Goal: Task Accomplishment & Management: Complete application form

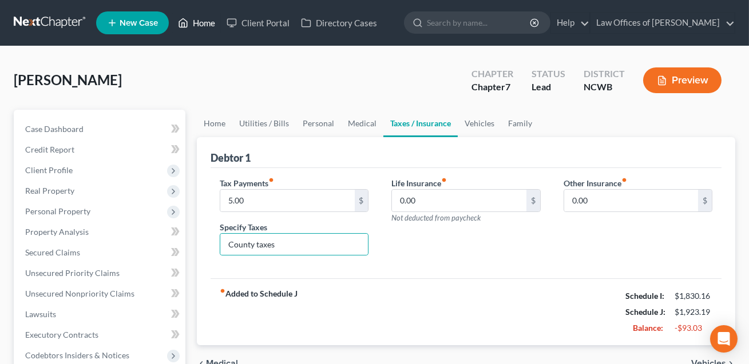
click at [201, 22] on link "Home" at bounding box center [196, 23] width 49 height 21
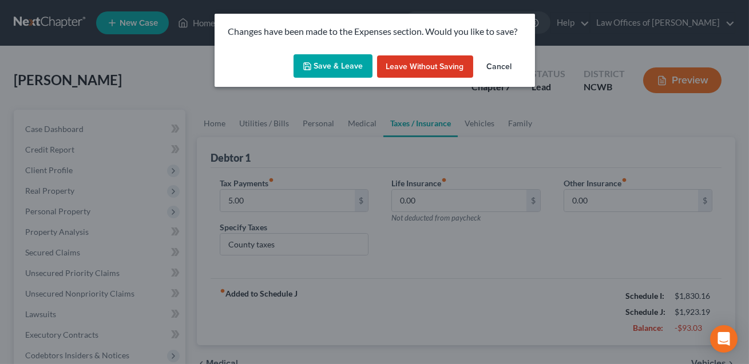
click at [202, 23] on div "Changes have been made to the Expenses section. Would you like to save? Save & …" at bounding box center [374, 182] width 749 height 364
click at [321, 70] on button "Save & Leave" at bounding box center [332, 66] width 79 height 24
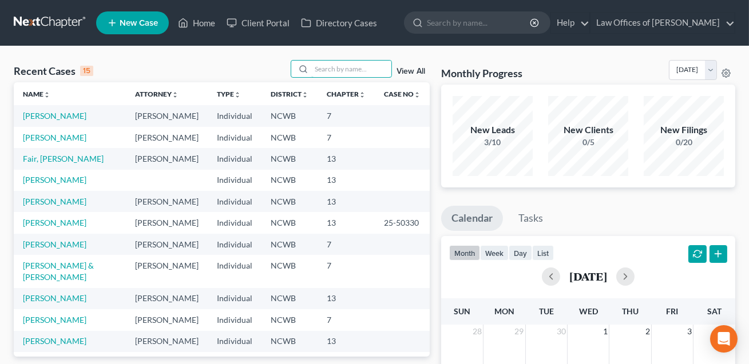
click at [321, 70] on input "search" at bounding box center [351, 69] width 80 height 17
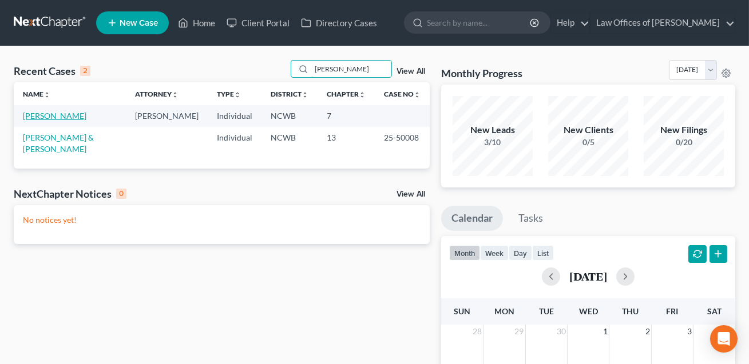
type input "[PERSON_NAME]"
click at [81, 115] on link "[PERSON_NAME]" at bounding box center [54, 116] width 63 height 10
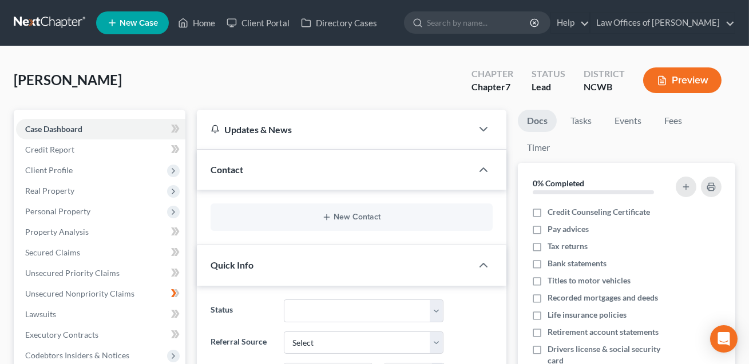
click at [690, 84] on button "Preview" at bounding box center [682, 80] width 78 height 26
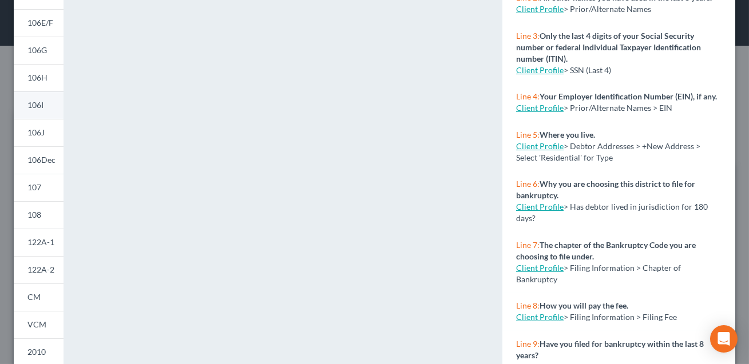
scroll to position [275, 0]
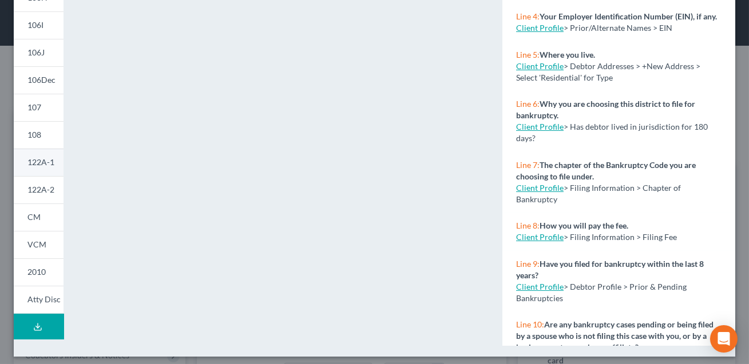
click at [42, 161] on span "122A-1" at bounding box center [40, 162] width 27 height 10
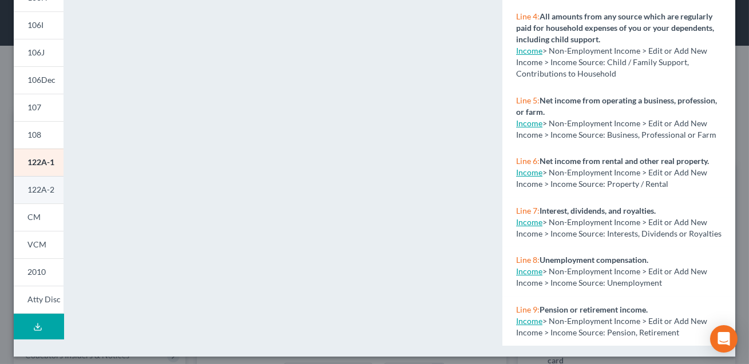
click at [41, 196] on link "122A-2" at bounding box center [39, 189] width 50 height 27
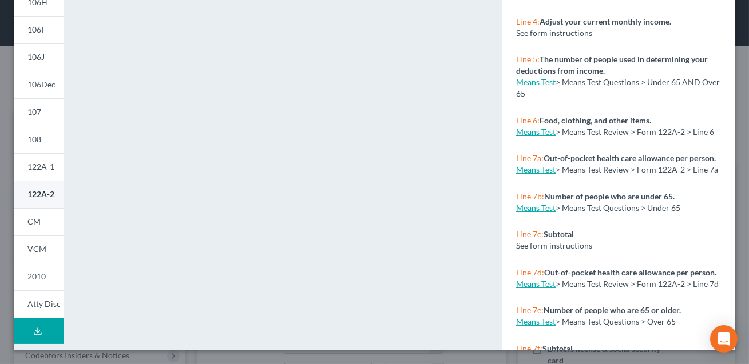
scroll to position [269, 0]
click at [41, 196] on span "122A-2" at bounding box center [40, 195] width 27 height 10
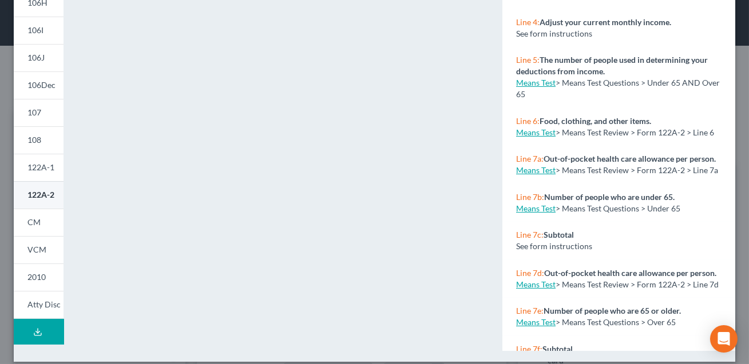
scroll to position [275, 0]
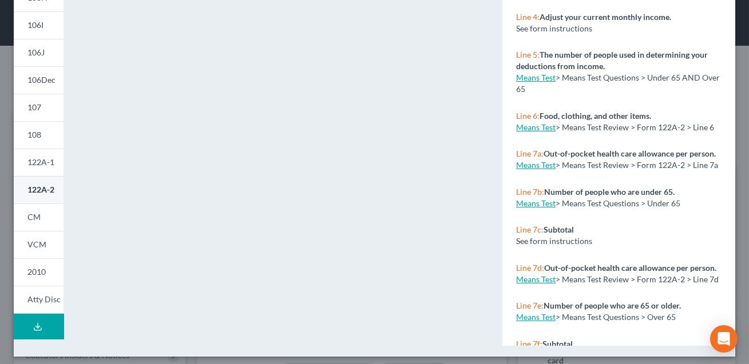
click at [38, 190] on span "122A-2" at bounding box center [40, 190] width 27 height 10
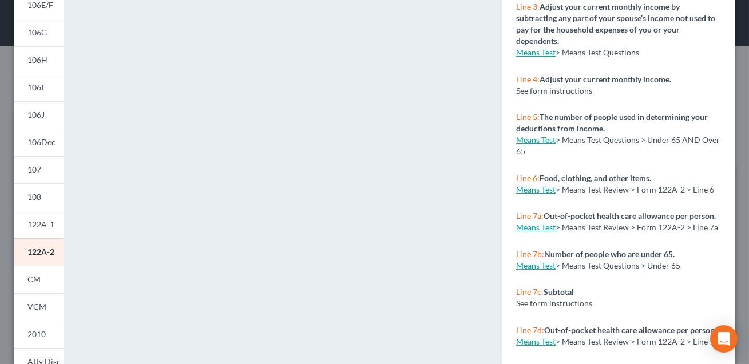
scroll to position [212, 0]
click at [31, 110] on span "106J" at bounding box center [35, 115] width 17 height 10
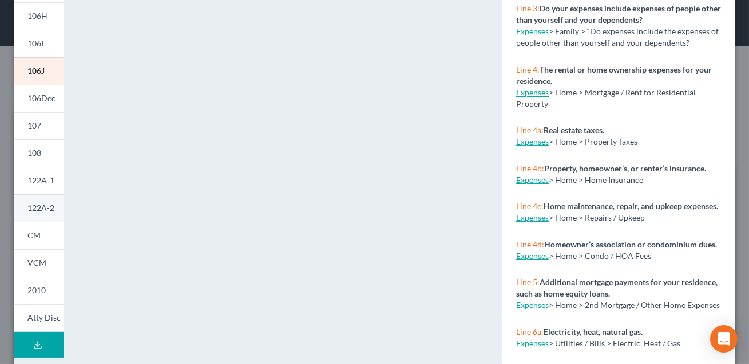
scroll to position [257, 0]
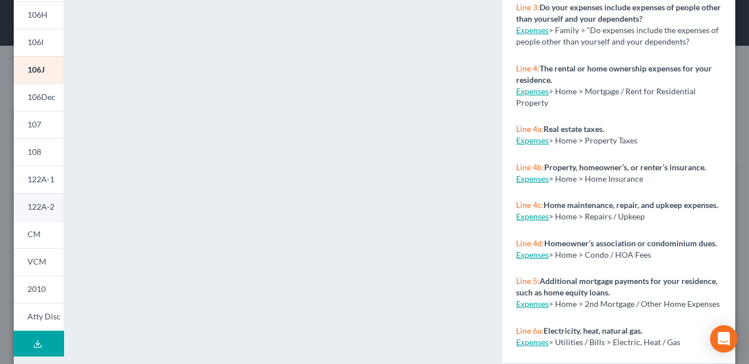
click at [42, 202] on span "122A-2" at bounding box center [40, 207] width 27 height 10
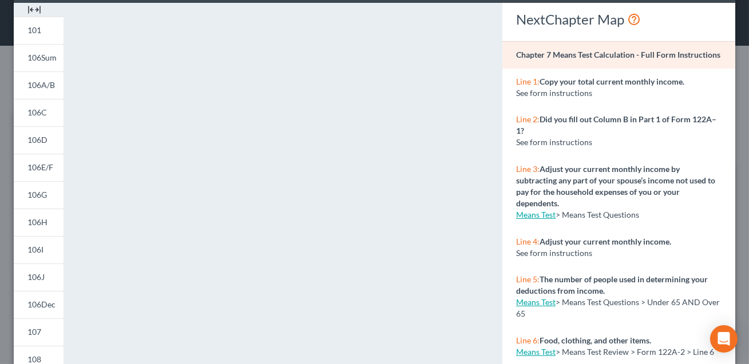
scroll to position [0, 0]
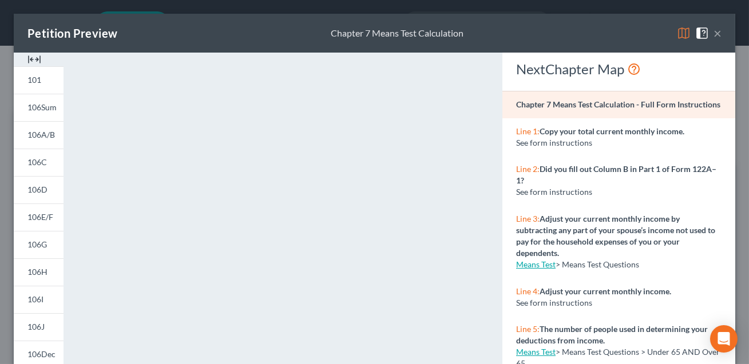
click at [719, 34] on button "×" at bounding box center [717, 33] width 8 height 14
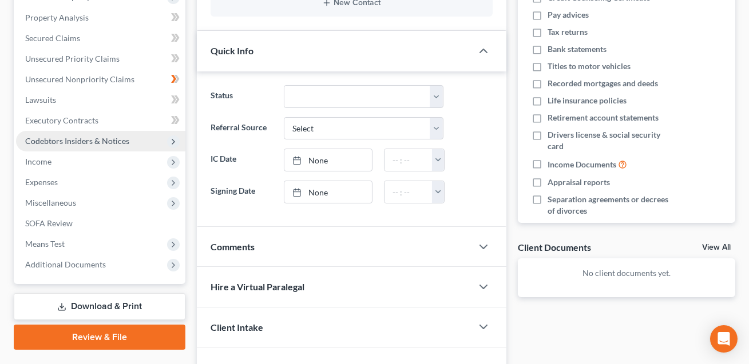
scroll to position [228, 0]
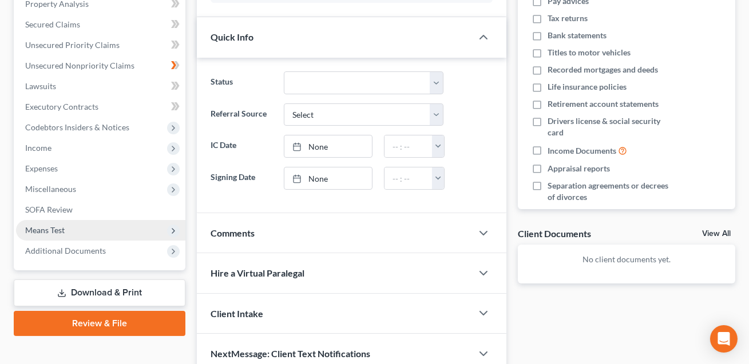
click at [53, 228] on span "Means Test" at bounding box center [44, 230] width 39 height 10
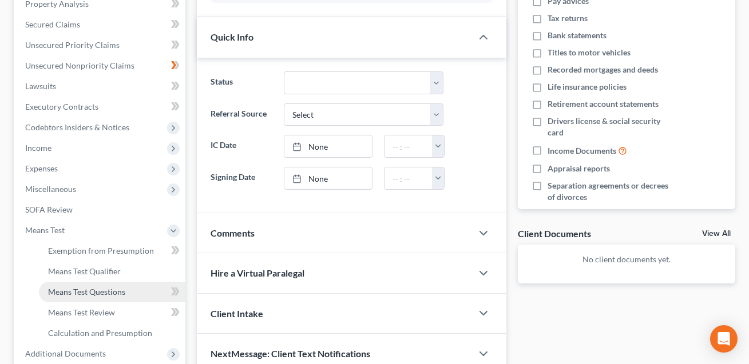
click at [82, 295] on span "Means Test Questions" at bounding box center [86, 292] width 77 height 10
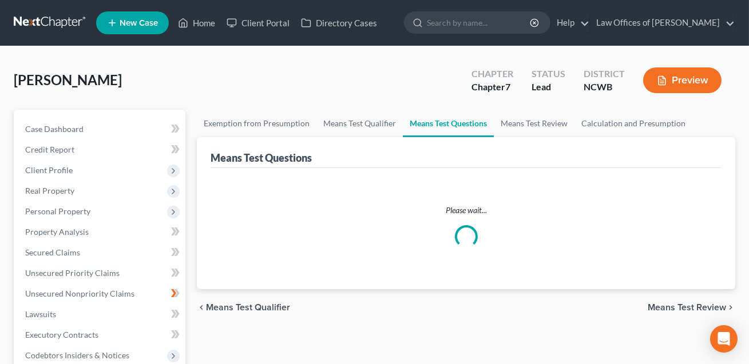
select select "3"
select select "0"
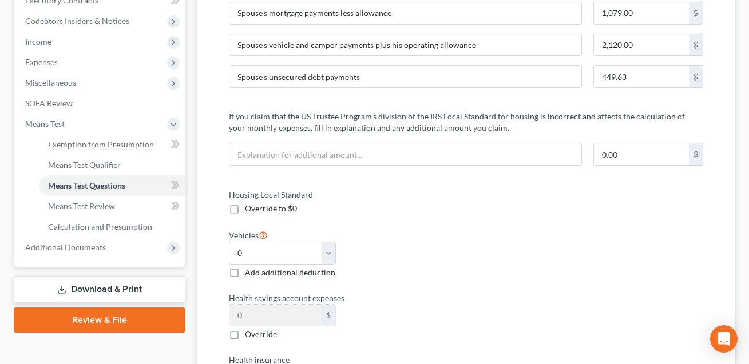
scroll to position [332, 0]
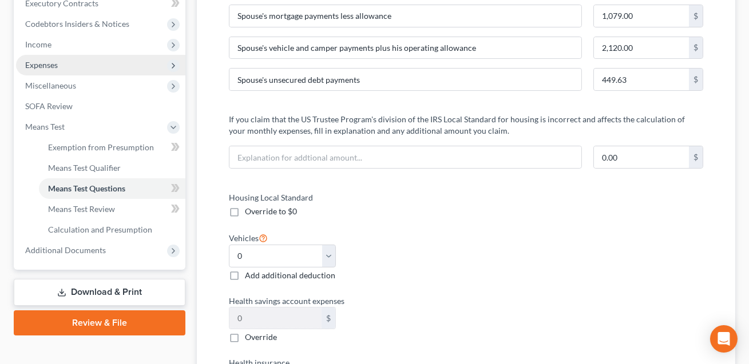
click at [50, 64] on span "Expenses" at bounding box center [41, 65] width 33 height 10
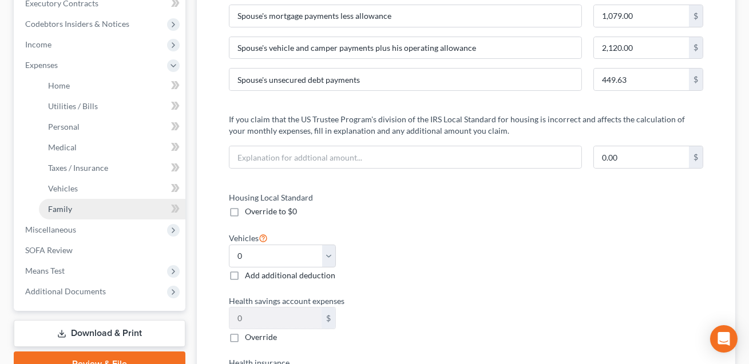
click at [72, 206] on link "Family" at bounding box center [112, 209] width 146 height 21
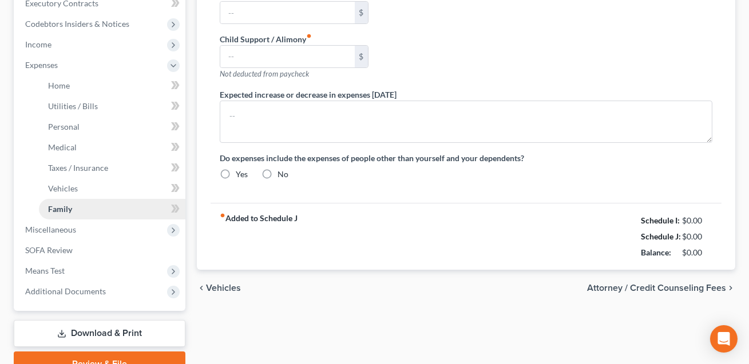
type input "0.00"
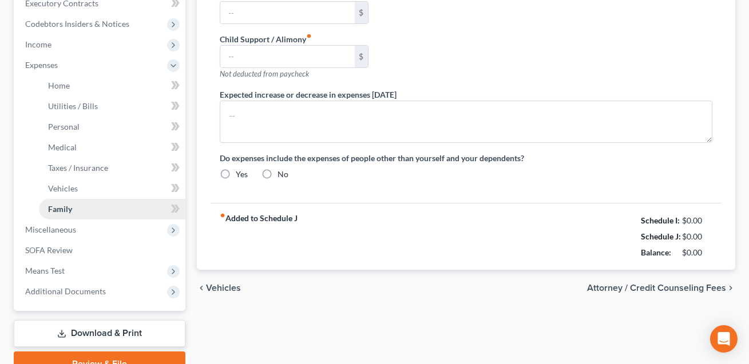
type input "0.00"
type input "389.63"
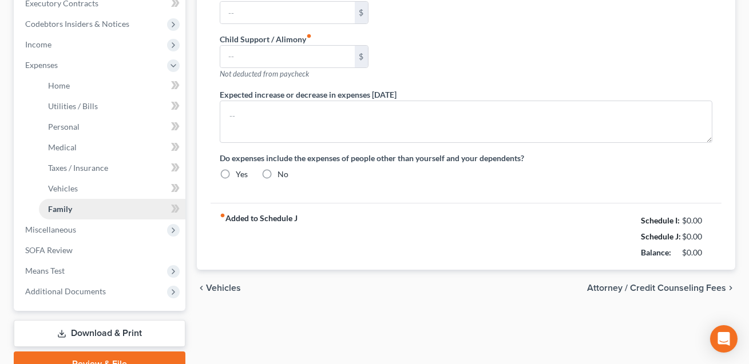
type input "Spouse's debt payment"
radio input "true"
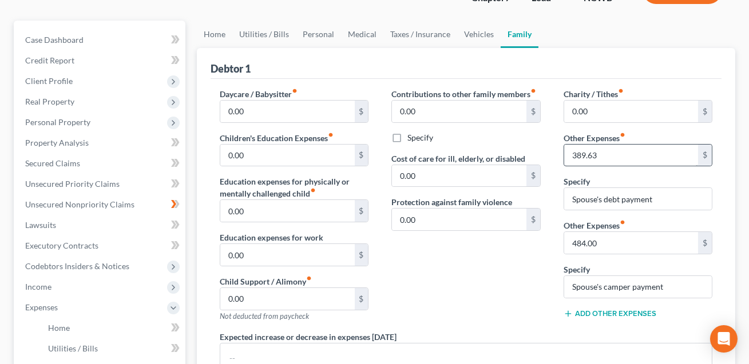
scroll to position [90, 0]
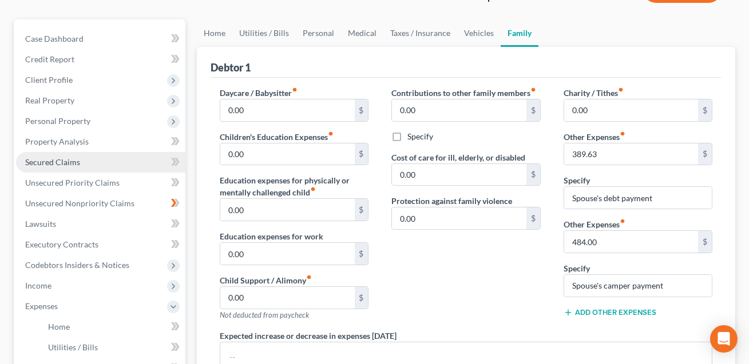
click at [56, 166] on span "Secured Claims" at bounding box center [52, 162] width 55 height 10
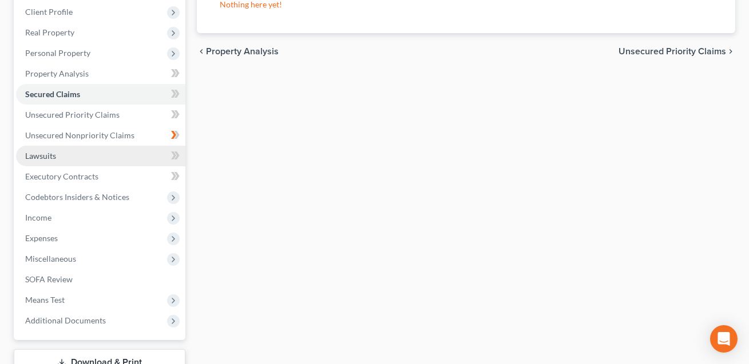
scroll to position [161, 0]
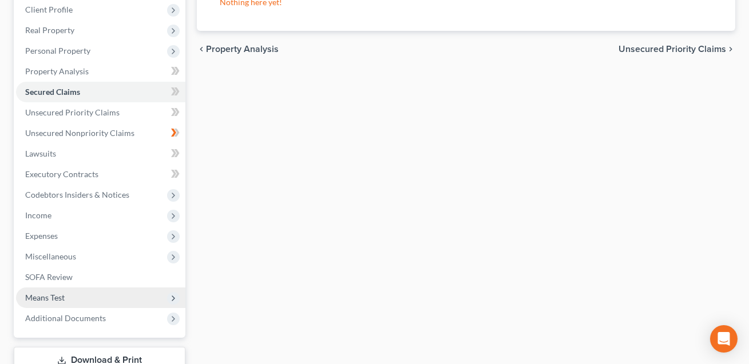
click at [57, 297] on span "Means Test" at bounding box center [44, 298] width 39 height 10
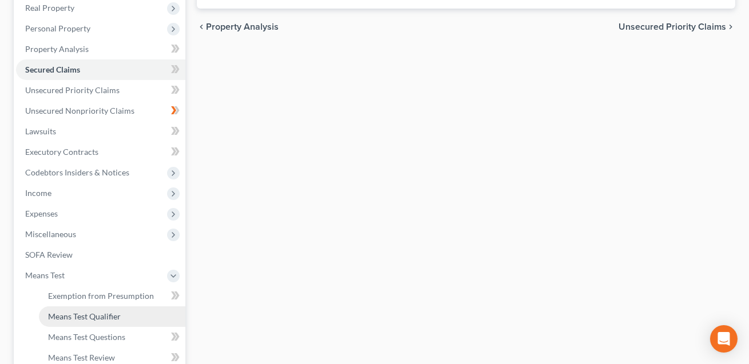
scroll to position [201, 0]
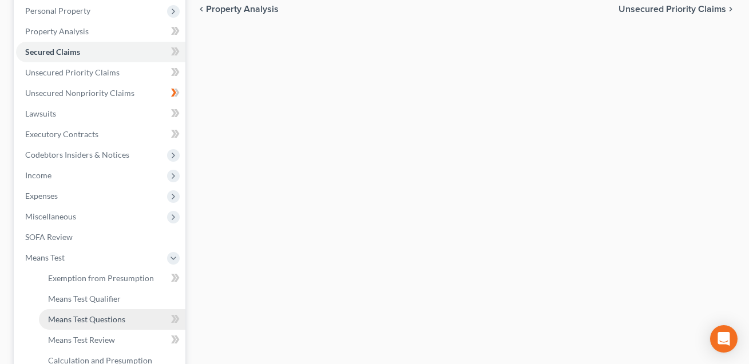
click at [74, 321] on span "Means Test Questions" at bounding box center [86, 320] width 77 height 10
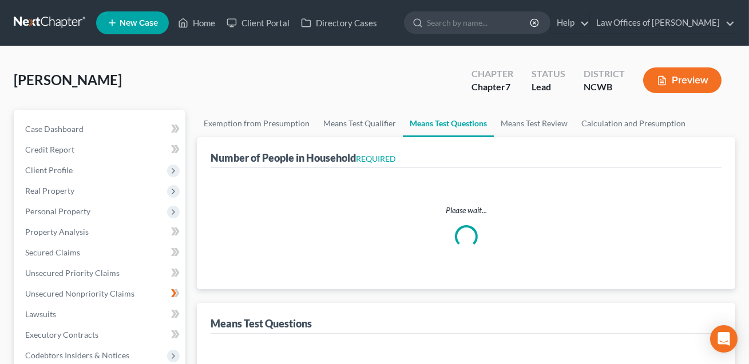
select select "0"
select select "3"
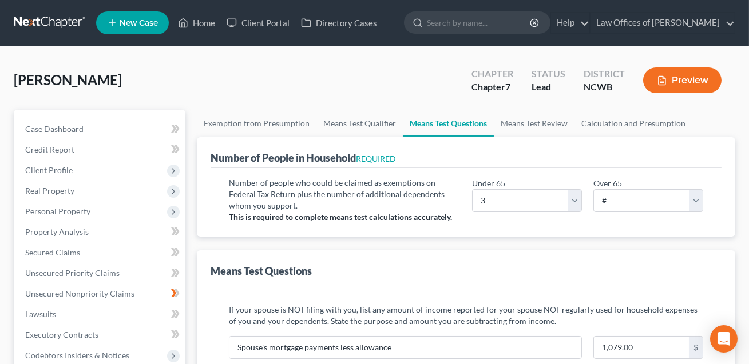
click at [691, 80] on button "Preview" at bounding box center [682, 80] width 78 height 26
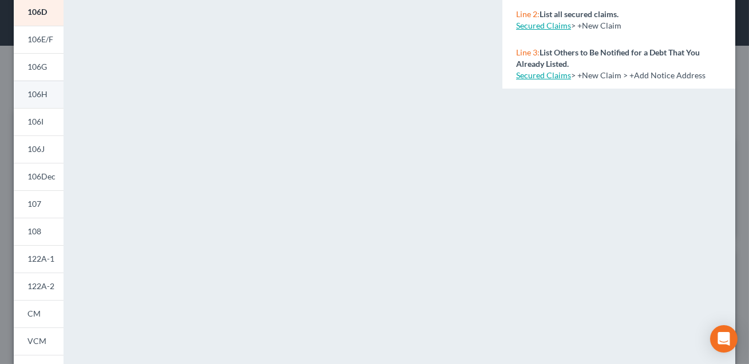
scroll to position [178, 0]
click at [39, 285] on span "122A-2" at bounding box center [40, 286] width 27 height 10
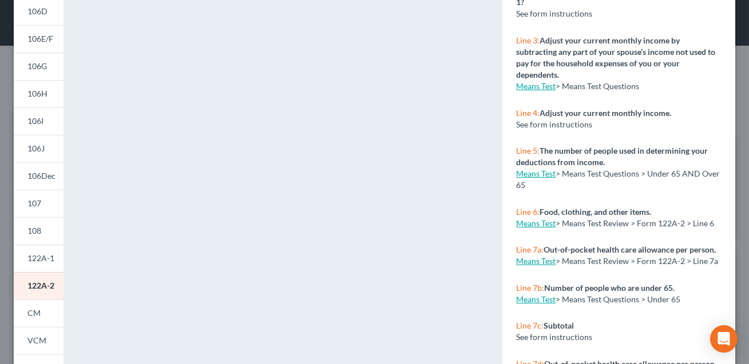
scroll to position [0, 0]
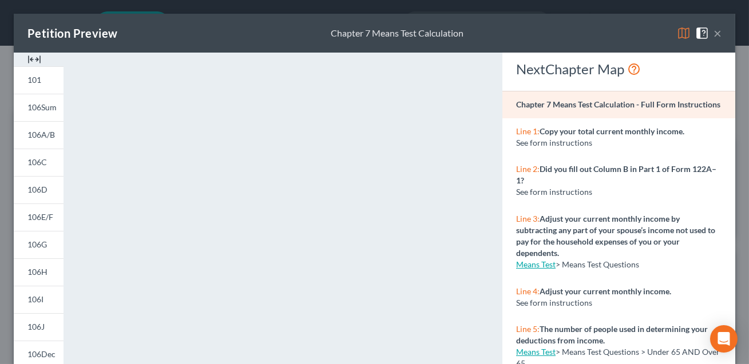
click at [720, 34] on button "×" at bounding box center [717, 33] width 8 height 14
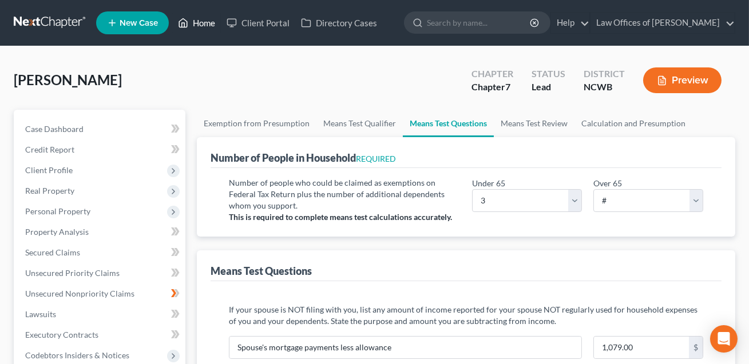
click at [206, 23] on link "Home" at bounding box center [196, 23] width 49 height 21
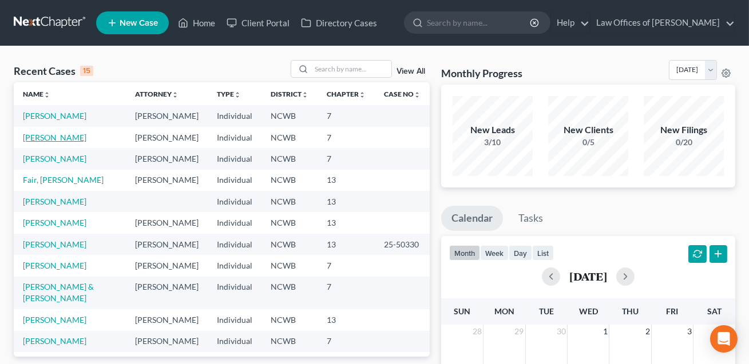
click at [76, 142] on link "[PERSON_NAME]" at bounding box center [54, 138] width 63 height 10
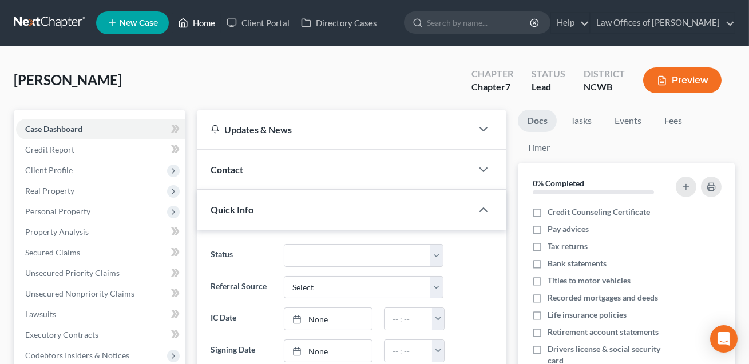
click at [203, 25] on link "Home" at bounding box center [196, 23] width 49 height 21
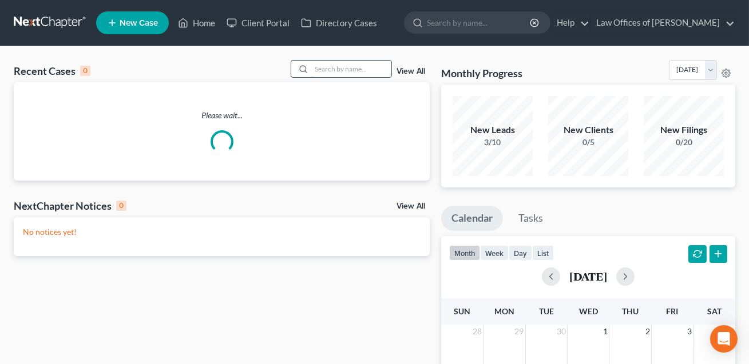
click at [320, 70] on input "search" at bounding box center [351, 69] width 80 height 17
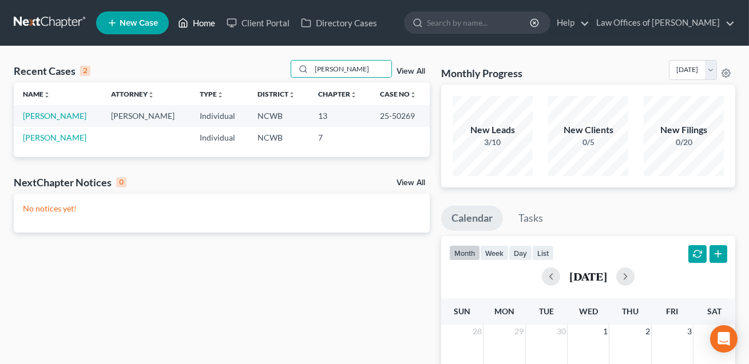
click at [204, 25] on link "Home" at bounding box center [196, 23] width 49 height 21
drag, startPoint x: 336, startPoint y: 72, endPoint x: 310, endPoint y: 69, distance: 25.9
click at [310, 69] on div "[PERSON_NAME]" at bounding box center [342, 69] width 102 height 18
type input "[PERSON_NAME]"
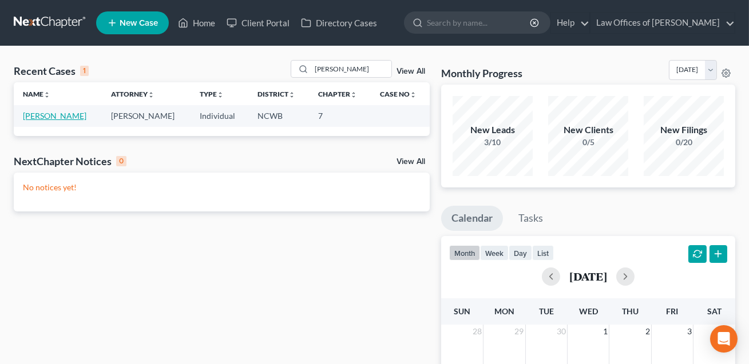
click at [77, 115] on link "[PERSON_NAME]" at bounding box center [54, 116] width 63 height 10
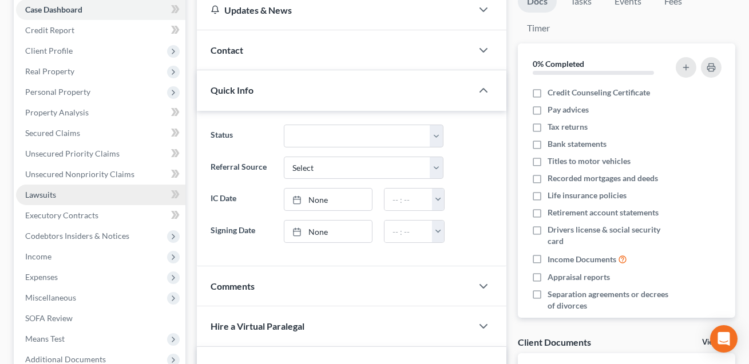
scroll to position [131, 0]
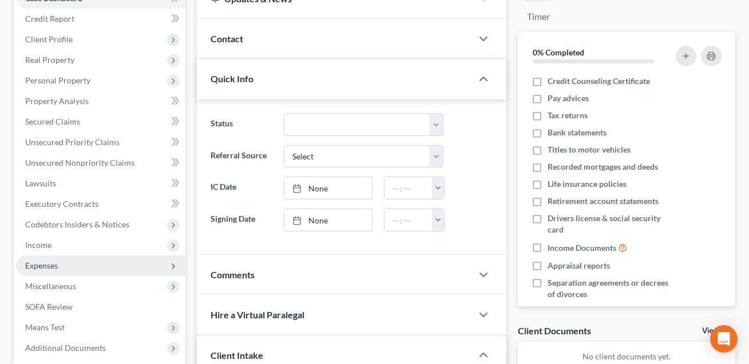
click at [54, 268] on span "Expenses" at bounding box center [41, 266] width 33 height 10
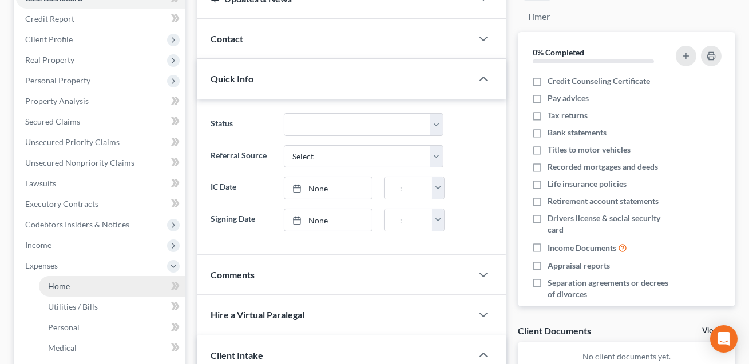
click at [61, 282] on span "Home" at bounding box center [59, 286] width 22 height 10
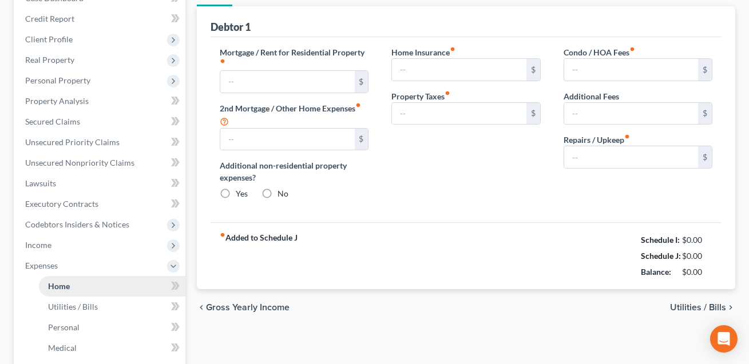
type input "1,059.49"
type input "0.00"
radio input "true"
type input "0.00"
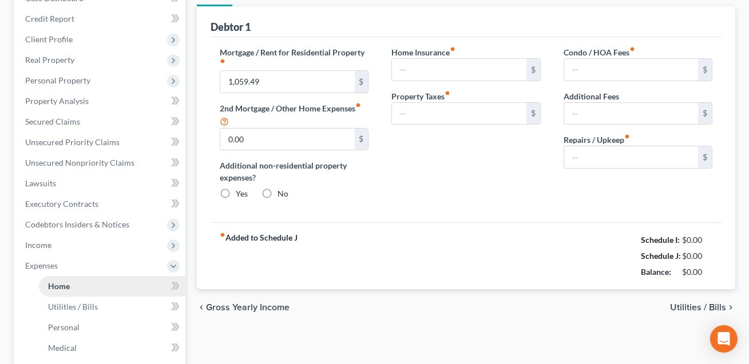
type input "0.00"
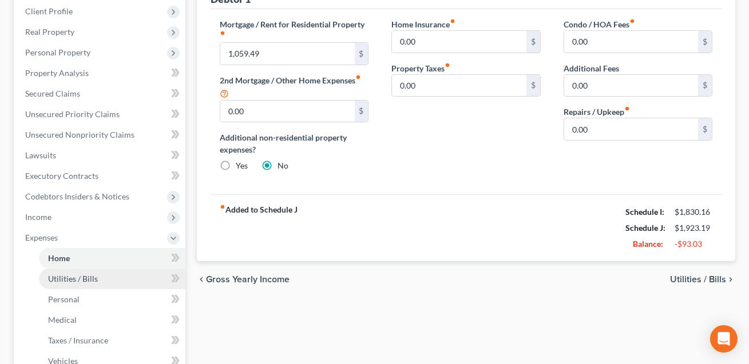
scroll to position [161, 0]
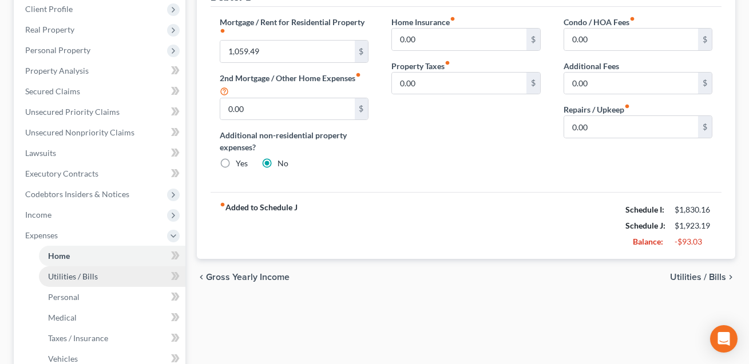
click at [90, 272] on span "Utilities / Bills" at bounding box center [73, 277] width 50 height 10
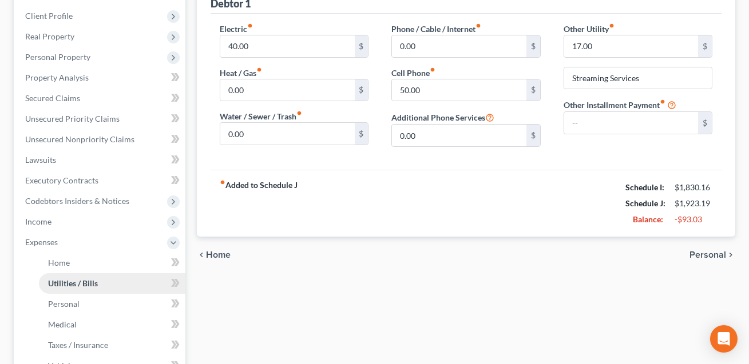
scroll to position [160, 0]
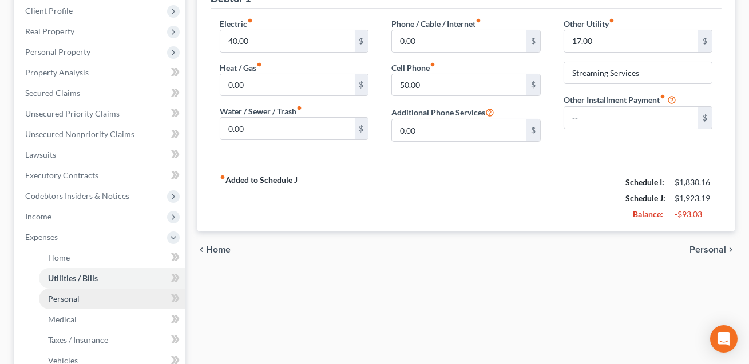
click at [76, 299] on span "Personal" at bounding box center [63, 299] width 31 height 10
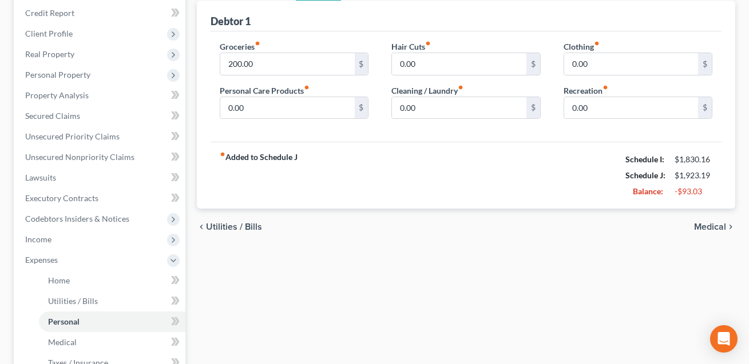
scroll to position [147, 0]
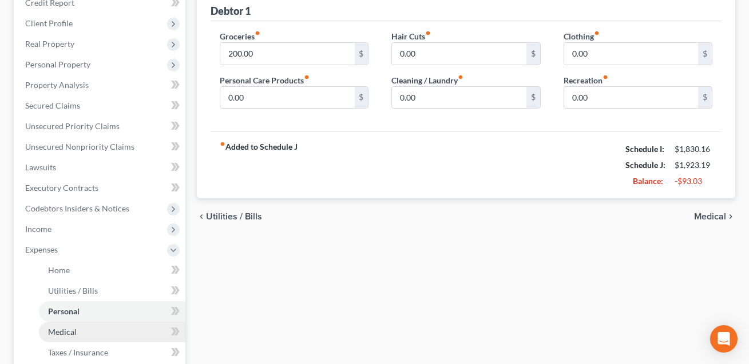
click at [69, 335] on span "Medical" at bounding box center [62, 332] width 29 height 10
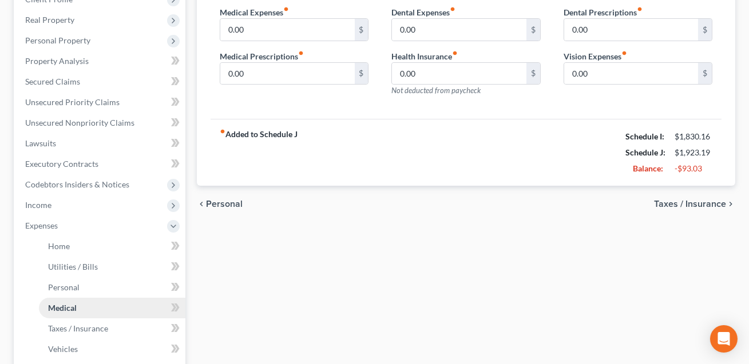
scroll to position [233, 0]
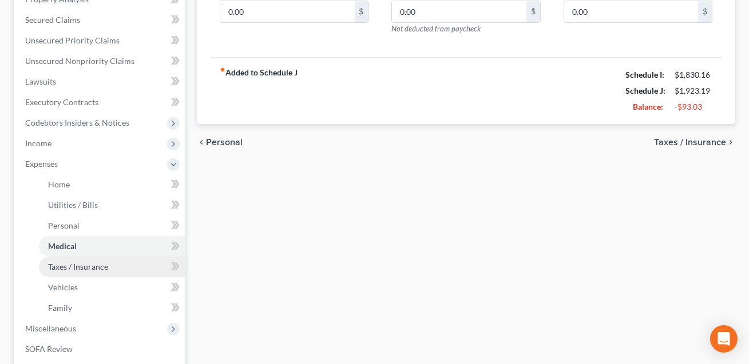
click at [74, 270] on span "Taxes / Insurance" at bounding box center [78, 267] width 60 height 10
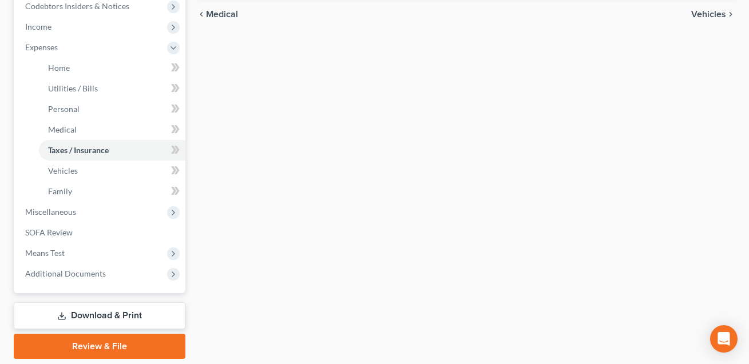
scroll to position [386, 0]
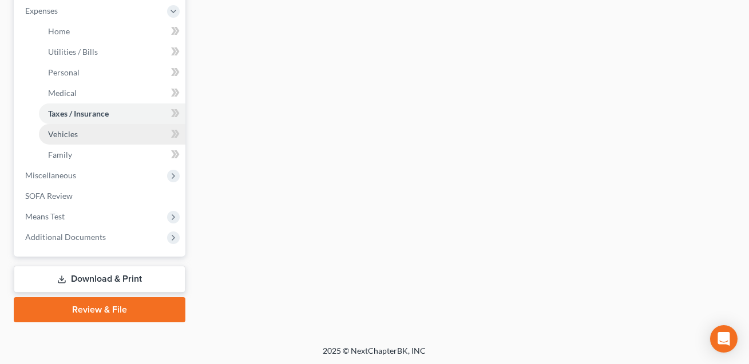
click at [68, 135] on span "Vehicles" at bounding box center [63, 134] width 30 height 10
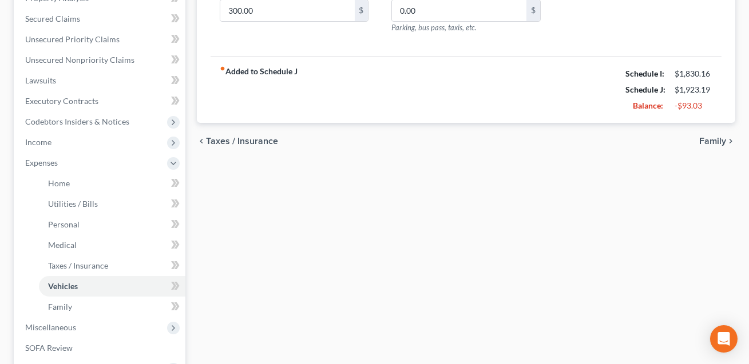
scroll to position [249, 0]
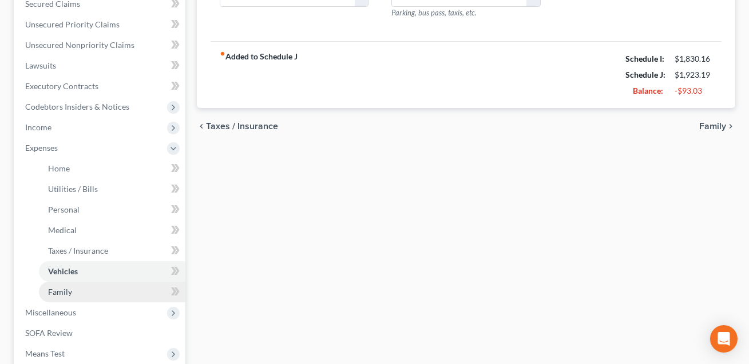
click at [67, 289] on span "Family" at bounding box center [60, 292] width 24 height 10
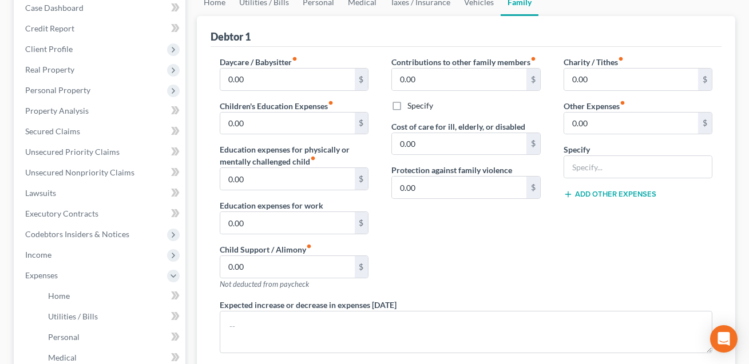
scroll to position [132, 0]
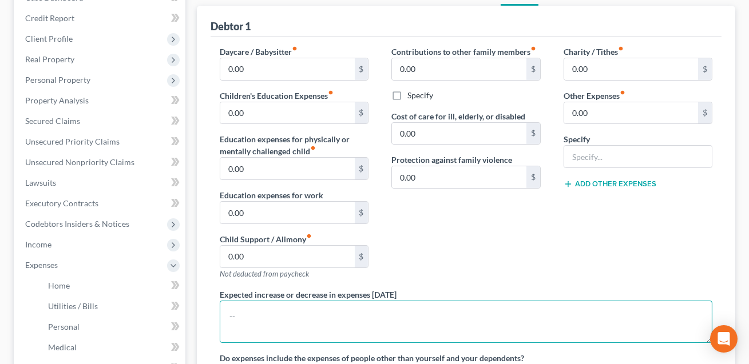
click at [293, 307] on textarea at bounding box center [466, 322] width 493 height 42
click at [378, 316] on textarea "Note: [PERSON_NAME]'s ca insurnce i shanled on a lage family policy." at bounding box center [466, 322] width 493 height 42
click at [389, 315] on textarea "Note: [PERSON_NAME]'s ca insurnce i shanled on a large family policy." at bounding box center [466, 322] width 493 height 42
click at [345, 313] on textarea "Note: [PERSON_NAME]'s ca insurnce i shanled on a larger family policy." at bounding box center [466, 322] width 493 height 42
click at [343, 315] on textarea "Note: [PERSON_NAME]'s ca insurnce i shanled on a larger family policy." at bounding box center [466, 322] width 493 height 42
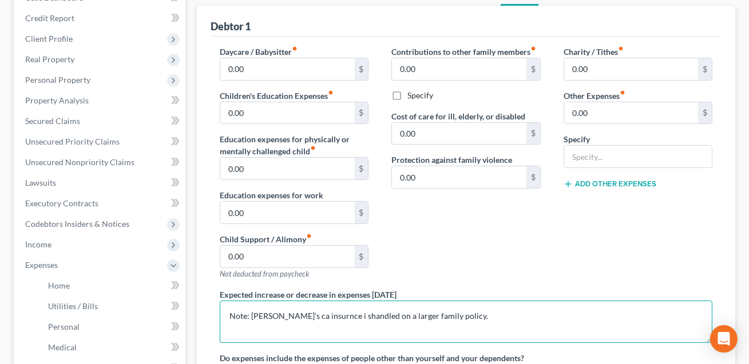
click at [332, 313] on textarea "Note: [PERSON_NAME]'s ca insurnce i shandled on a larger family policy." at bounding box center [466, 322] width 493 height 42
click at [311, 313] on textarea "Note: [PERSON_NAME]'s ca insurnce is handled on a larger family policy." at bounding box center [466, 322] width 493 height 42
click at [291, 314] on textarea "Note: Debtor's ca insurance is handled on a larger family policy." at bounding box center [466, 322] width 493 height 42
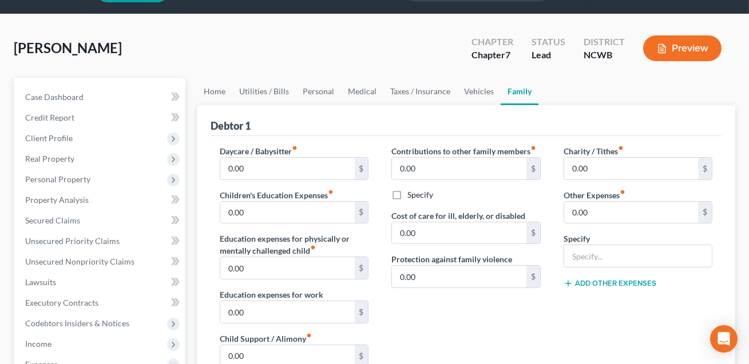
scroll to position [19, 0]
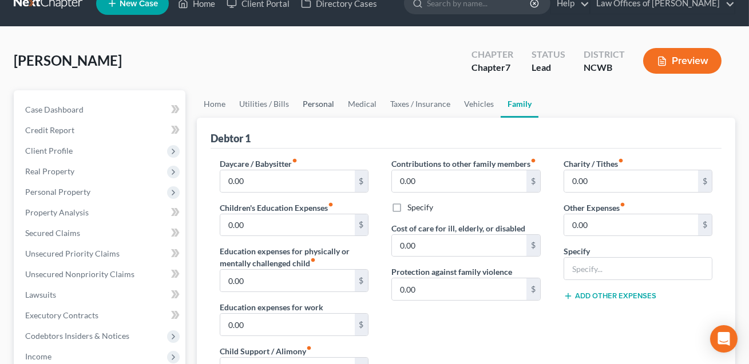
type textarea "Note: Debtor's car insurance is handled on a larger family policy."
click at [317, 101] on link "Personal" at bounding box center [318, 103] width 45 height 27
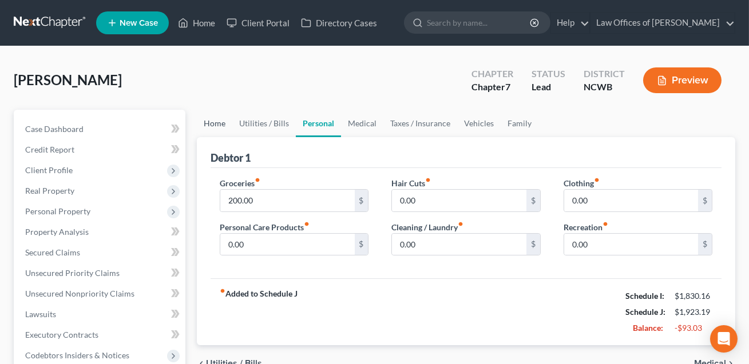
click at [219, 120] on link "Home" at bounding box center [214, 123] width 35 height 27
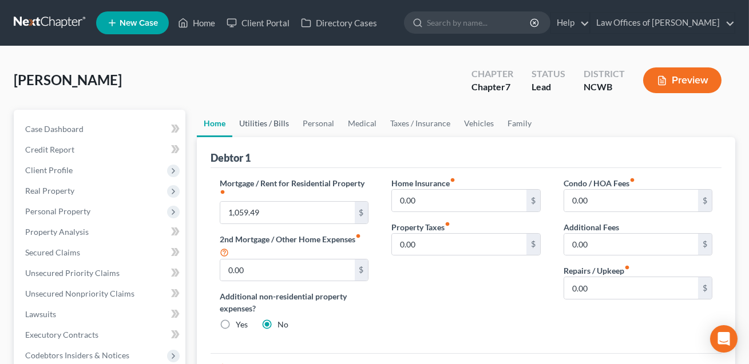
click at [259, 124] on link "Utilities / Bills" at bounding box center [263, 123] width 63 height 27
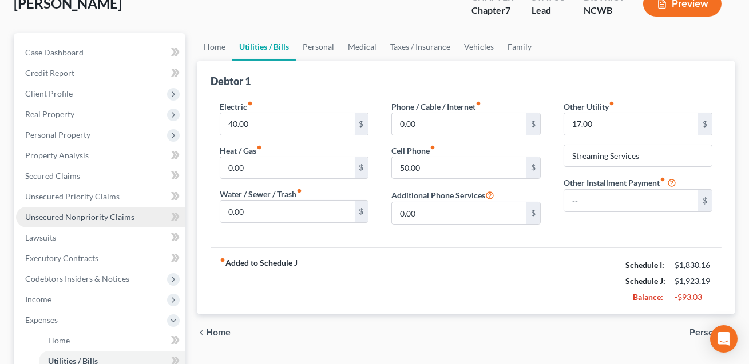
scroll to position [224, 0]
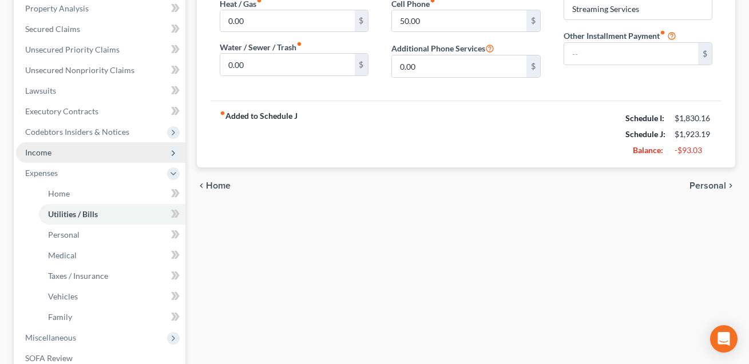
click at [45, 152] on span "Income" at bounding box center [38, 153] width 26 height 10
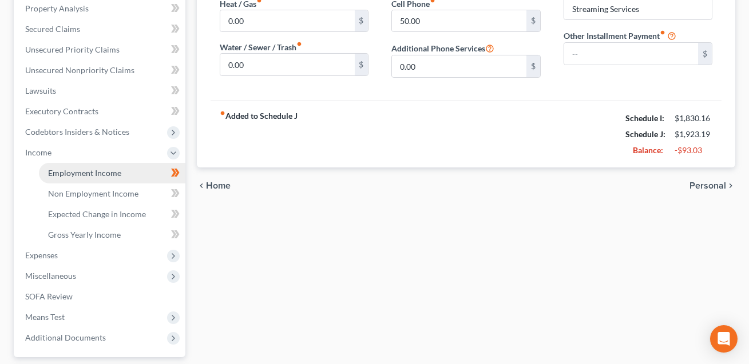
click at [67, 176] on link "Employment Income" at bounding box center [112, 173] width 146 height 21
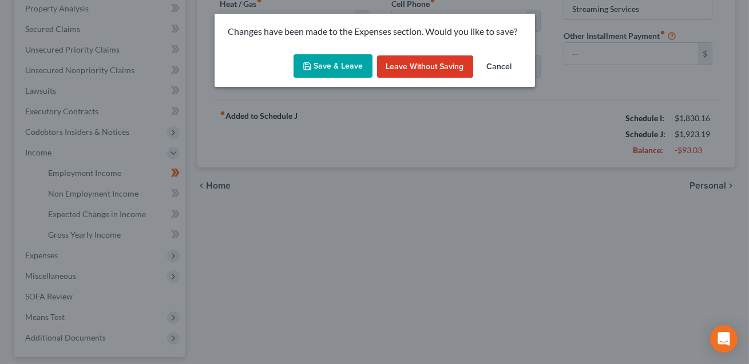
click at [338, 72] on button "Save & Leave" at bounding box center [332, 66] width 79 height 24
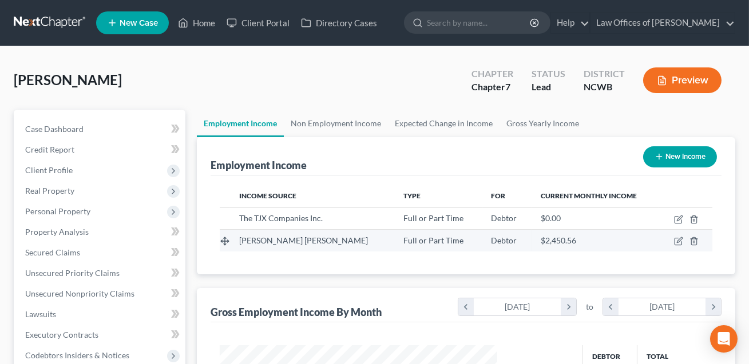
scroll to position [205, 300]
click at [680, 241] on icon "button" at bounding box center [678, 241] width 9 height 9
select select "0"
select select "28"
select select "0"
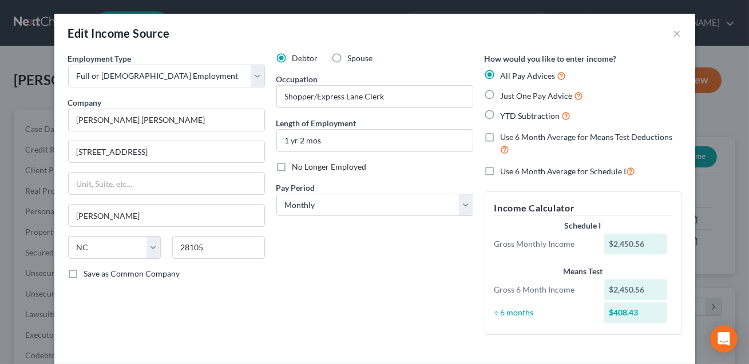
scroll to position [124, 0]
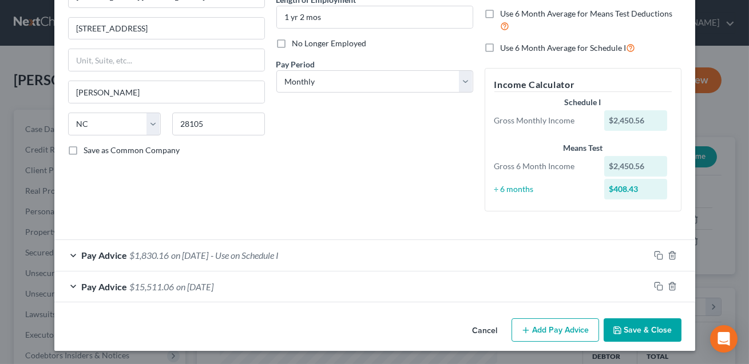
click at [280, 289] on div "Pay Advice $15,511.06 on [DATE]" at bounding box center [351, 287] width 595 height 30
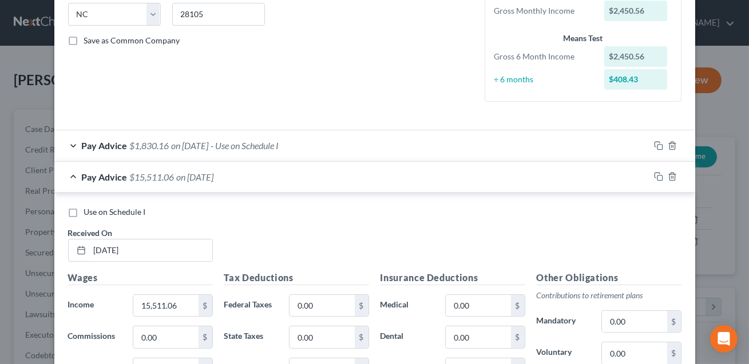
scroll to position [241, 0]
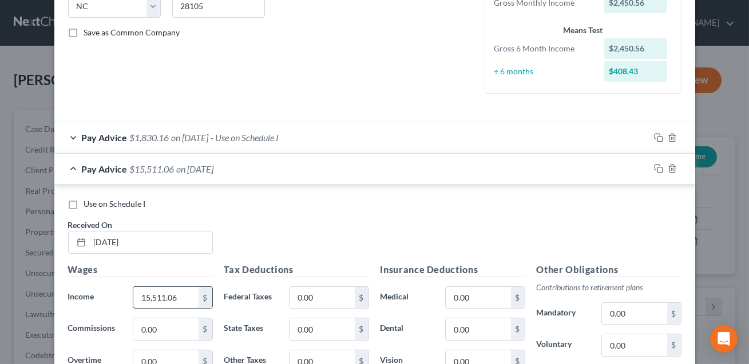
click at [183, 293] on input "15,511.06" at bounding box center [165, 298] width 65 height 22
click at [329, 297] on input "0.00" at bounding box center [321, 298] width 65 height 22
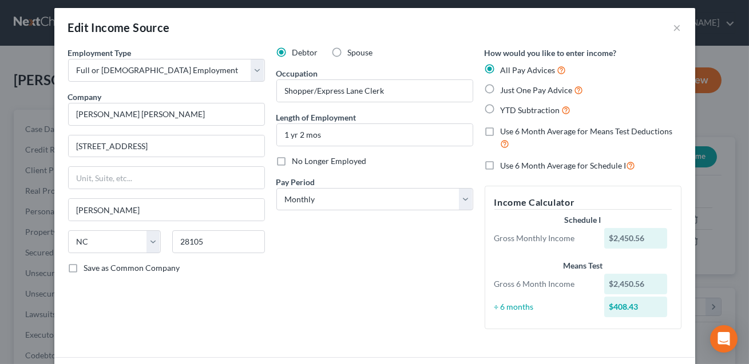
scroll to position [7, 0]
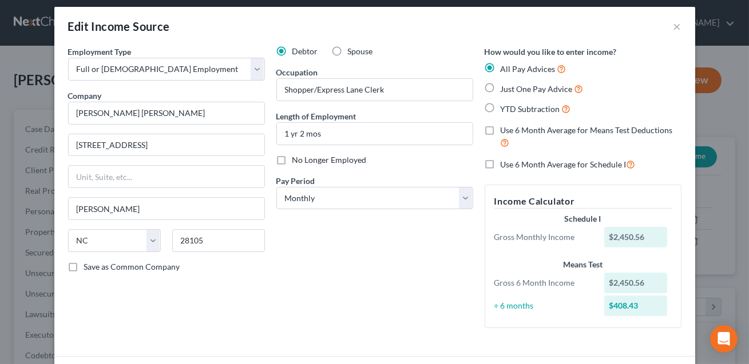
click at [501, 88] on label "Just One Pay Advice" at bounding box center [542, 88] width 83 height 13
click at [505, 88] on input "Just One Pay Advice" at bounding box center [508, 85] width 7 height 7
radio input "true"
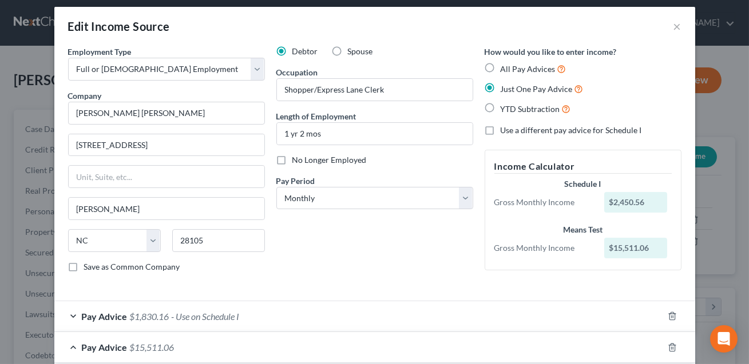
click at [501, 66] on label "All Pay Advices" at bounding box center [534, 68] width 66 height 13
click at [505, 66] on input "All Pay Advices" at bounding box center [508, 65] width 7 height 7
radio input "true"
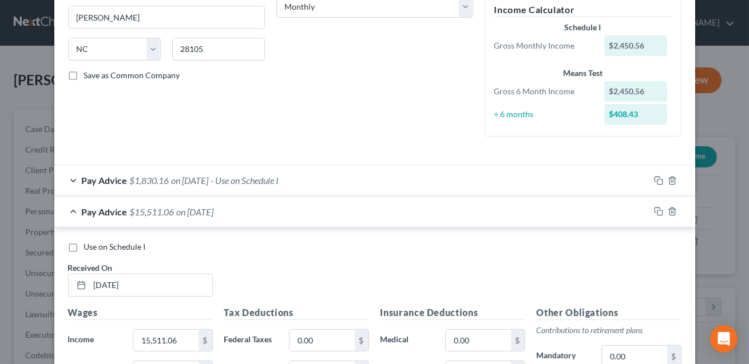
scroll to position [200, 0]
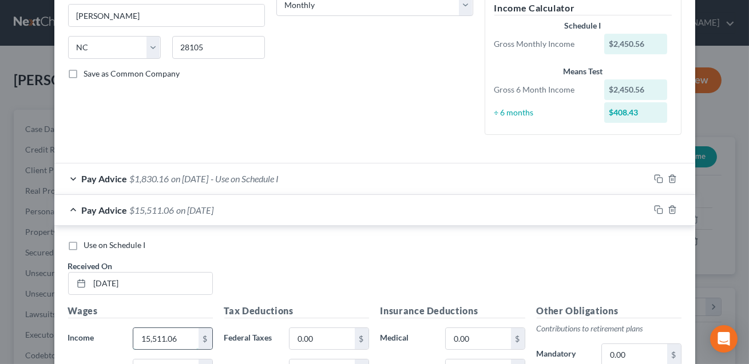
click at [182, 341] on input "15,511.06" at bounding box center [165, 339] width 65 height 22
click at [321, 335] on input "0.00" at bounding box center [321, 339] width 65 height 22
click at [186, 340] on input "15,511.06" at bounding box center [165, 339] width 65 height 22
click at [102, 282] on input "[DATE]" at bounding box center [151, 284] width 122 height 22
type input "[DATE]"
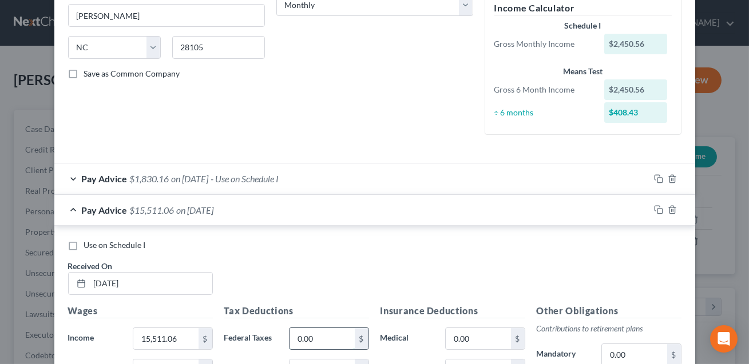
click at [329, 331] on input "0.00" at bounding box center [321, 339] width 65 height 22
click at [172, 333] on input "15,511.06" at bounding box center [165, 339] width 65 height 22
click at [336, 340] on input "0.00" at bounding box center [321, 339] width 65 height 22
click at [358, 180] on div "Pay Advice $1,830.16 on [DATE] - Use on Schedule I" at bounding box center [351, 179] width 595 height 30
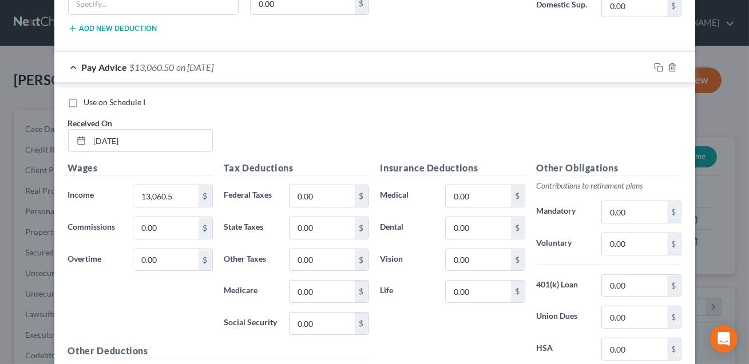
scroll to position [721, 0]
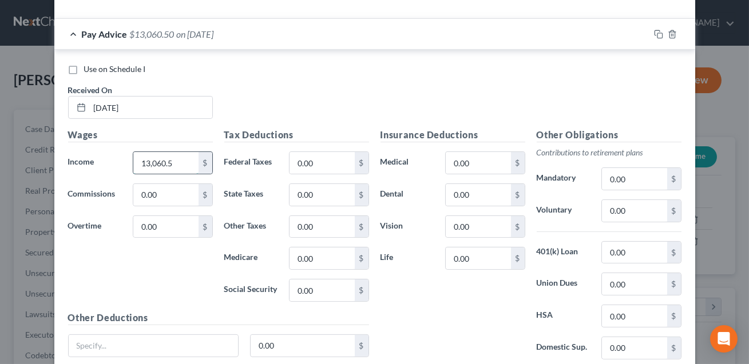
click at [182, 163] on input "13,060.5" at bounding box center [165, 163] width 65 height 22
click at [185, 192] on input "0.00" at bounding box center [165, 195] width 65 height 22
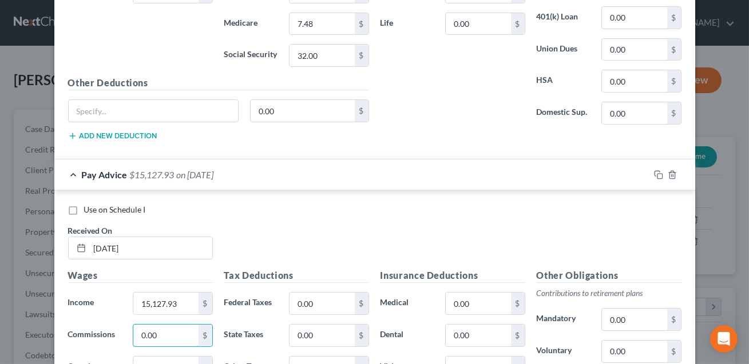
scroll to position [620, 0]
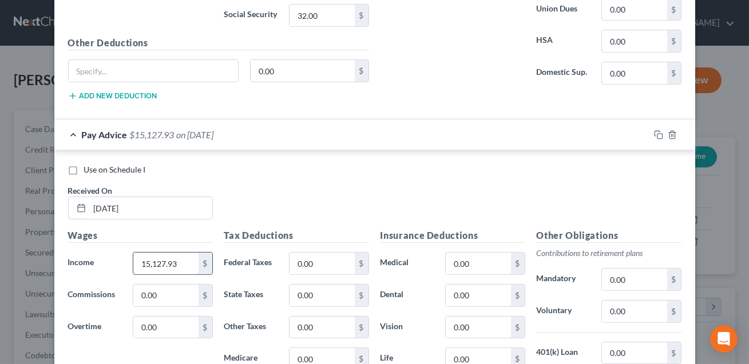
click at [179, 263] on input "15,127.93" at bounding box center [165, 264] width 65 height 22
type input "12,677.37"
click at [337, 267] on input "0.00" at bounding box center [321, 264] width 65 height 22
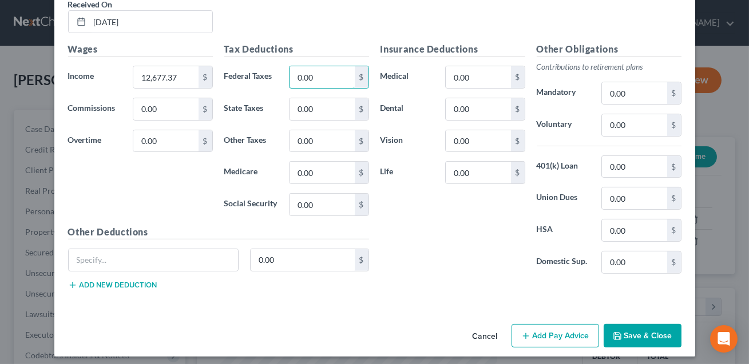
scroll to position [811, 0]
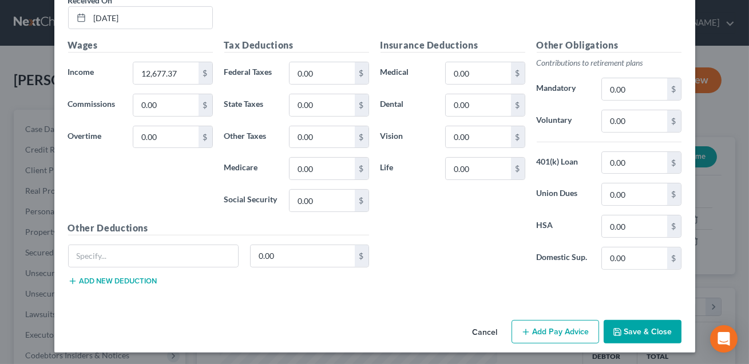
click at [634, 332] on button "Save & Close" at bounding box center [642, 332] width 78 height 24
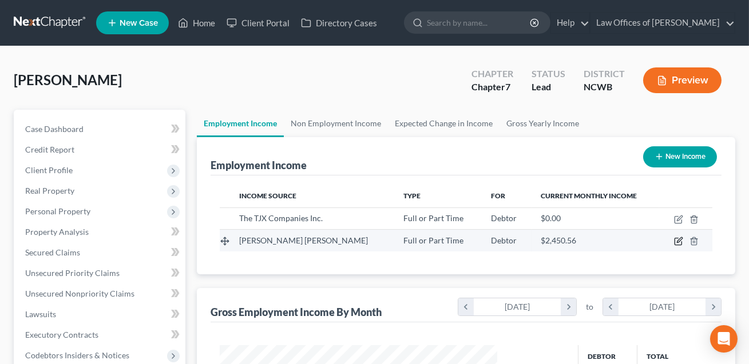
click at [680, 241] on icon "button" at bounding box center [679, 240] width 5 height 5
select select "0"
select select "28"
select select "0"
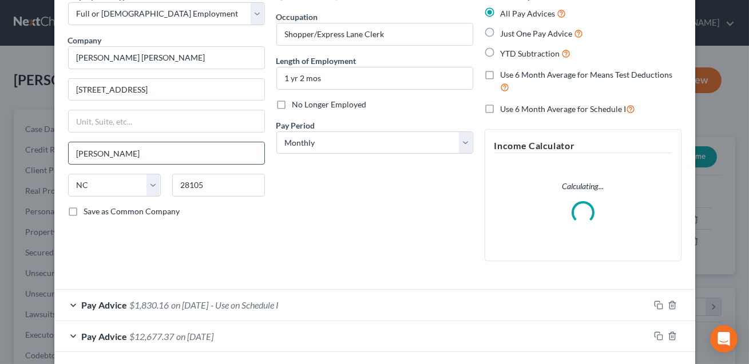
scroll to position [112, 0]
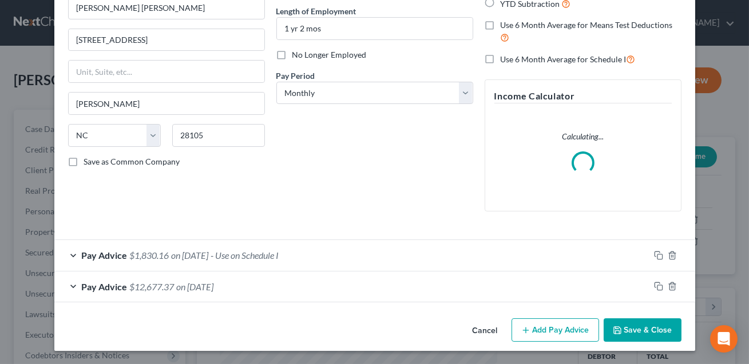
click at [176, 257] on span "on [DATE]" at bounding box center [190, 255] width 37 height 11
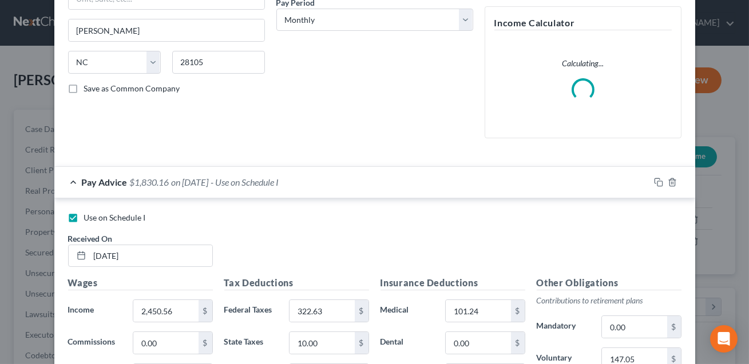
scroll to position [288, 0]
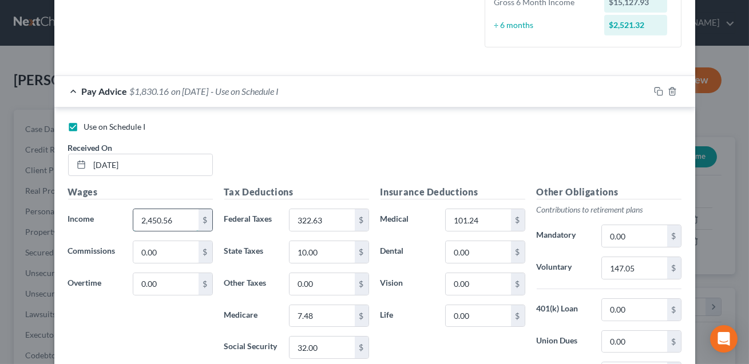
click at [180, 224] on input "2,450.56" at bounding box center [165, 220] width 65 height 22
type input "2,477.67"
click at [311, 219] on input "322.63" at bounding box center [321, 220] width 65 height 22
type input "324.84"
click at [319, 246] on input "10.00" at bounding box center [321, 252] width 65 height 22
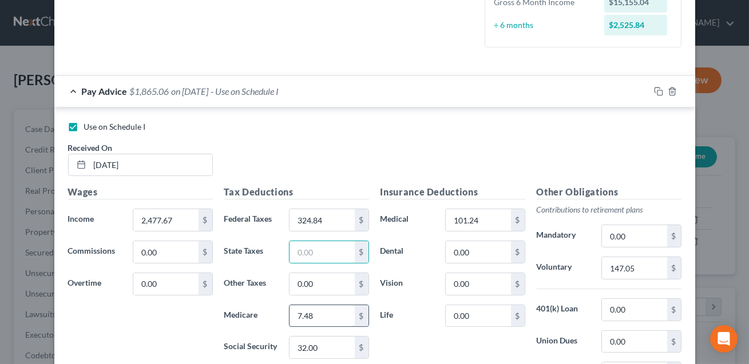
click at [325, 317] on input "7.48" at bounding box center [321, 316] width 65 height 22
click at [335, 346] on input "32.00" at bounding box center [321, 348] width 65 height 22
click at [636, 263] on input "147.05" at bounding box center [634, 268] width 65 height 22
type input "173.42"
click at [589, 261] on label "Voluntary" at bounding box center [563, 268] width 65 height 23
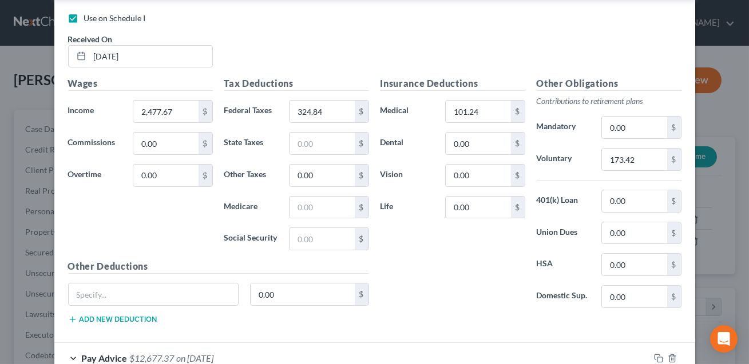
scroll to position [467, 0]
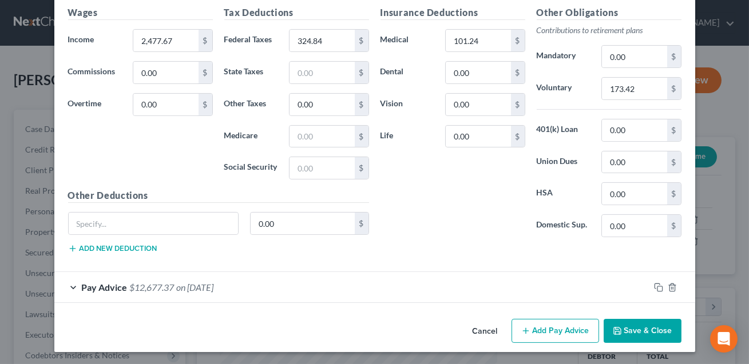
click at [635, 333] on button "Save & Close" at bounding box center [642, 331] width 78 height 24
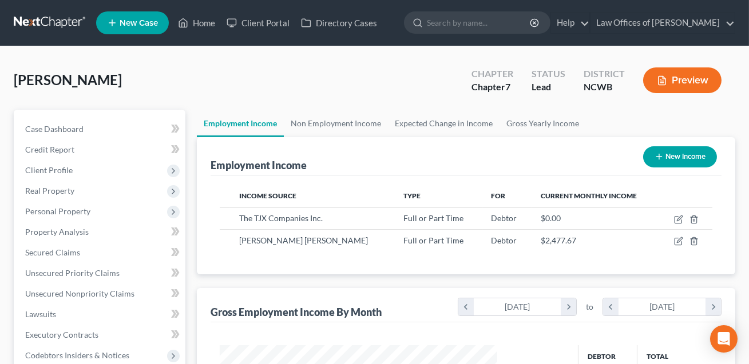
click at [685, 73] on button "Preview" at bounding box center [682, 80] width 78 height 26
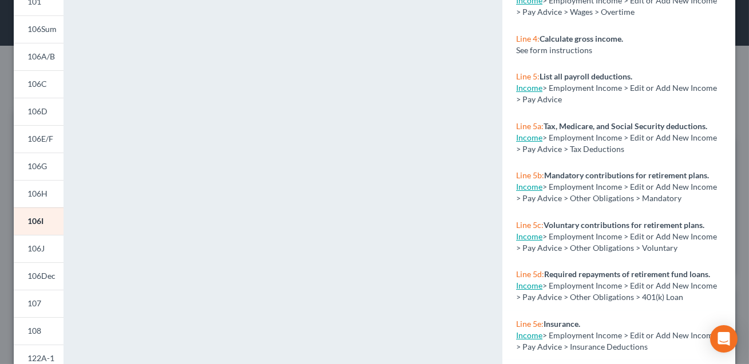
scroll to position [0, 0]
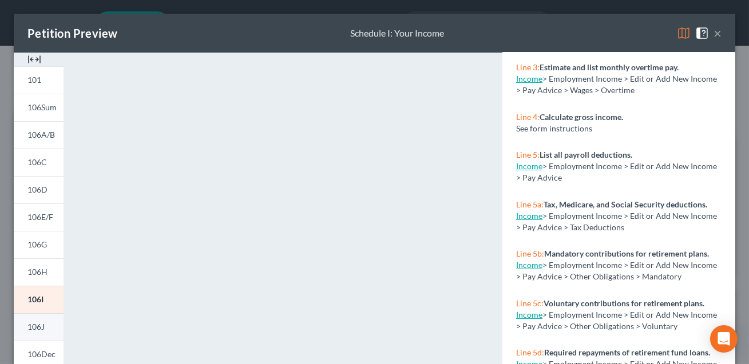
click at [47, 326] on link "106J" at bounding box center [39, 326] width 50 height 27
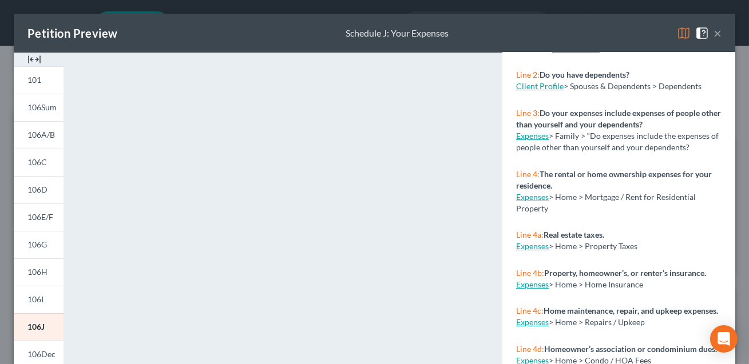
click at [717, 34] on button "×" at bounding box center [717, 33] width 8 height 14
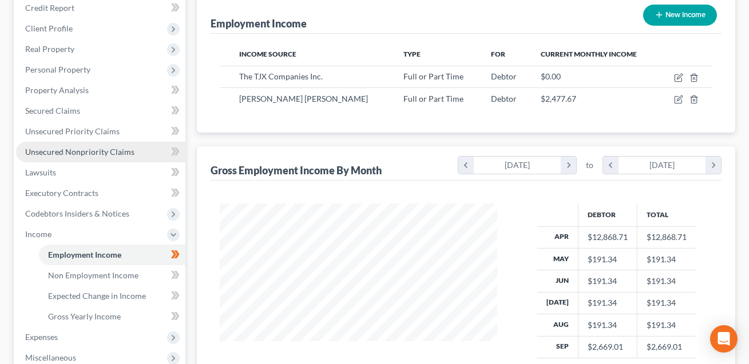
scroll to position [154, 0]
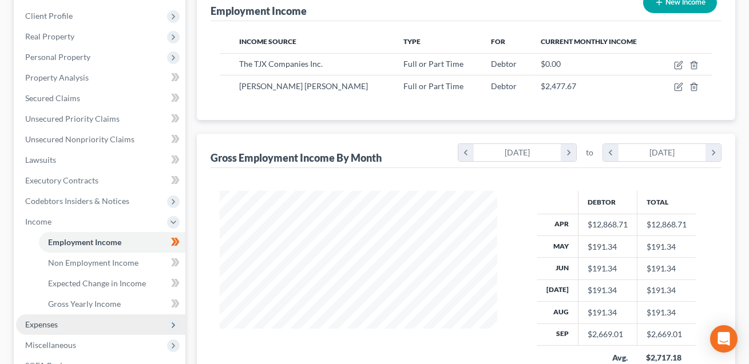
click at [51, 325] on span "Expenses" at bounding box center [41, 325] width 33 height 10
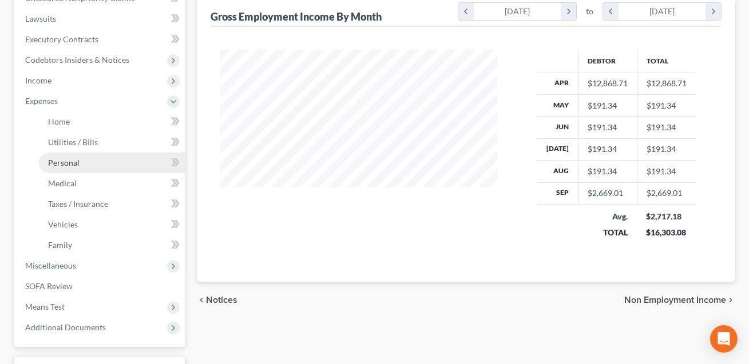
scroll to position [308, 0]
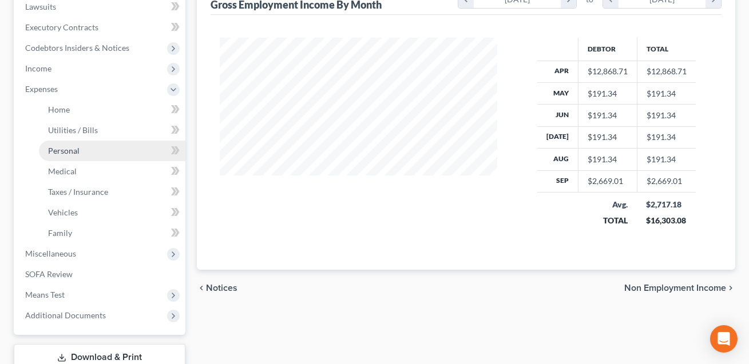
click at [69, 154] on link "Personal" at bounding box center [112, 151] width 146 height 21
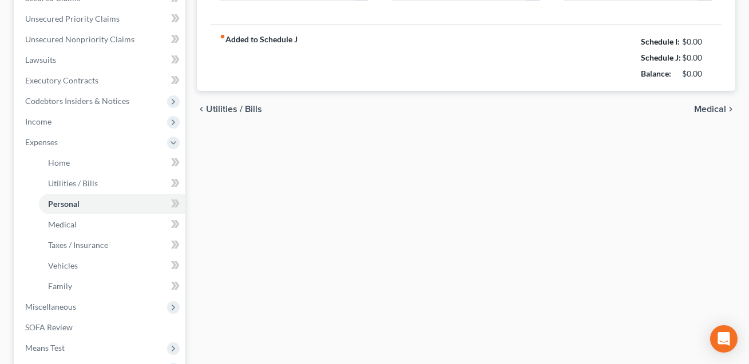
type input "200.00"
type input "0.00"
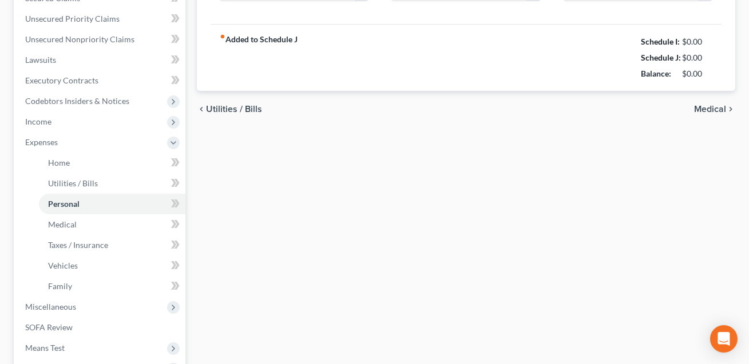
type input "0.00"
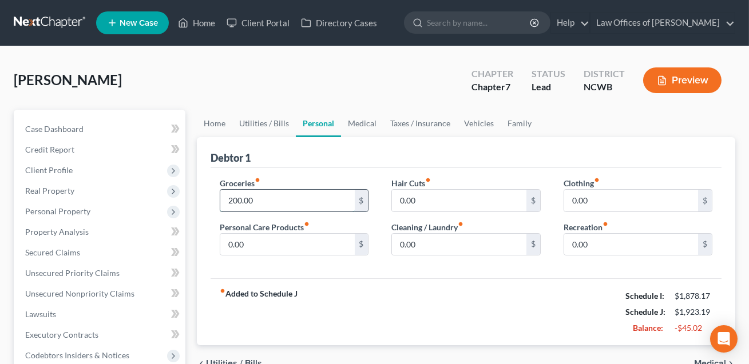
click at [301, 202] on input "200.00" at bounding box center [287, 201] width 134 height 22
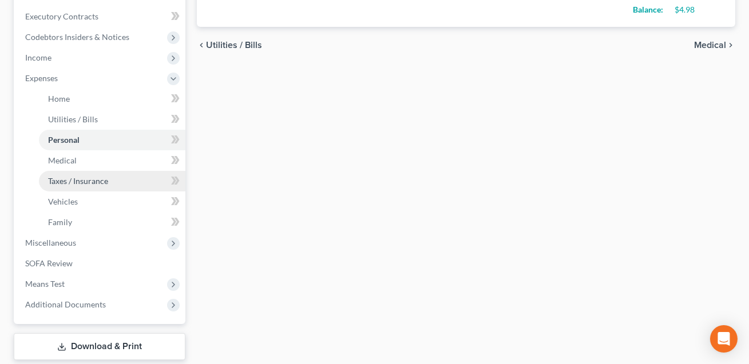
scroll to position [318, 0]
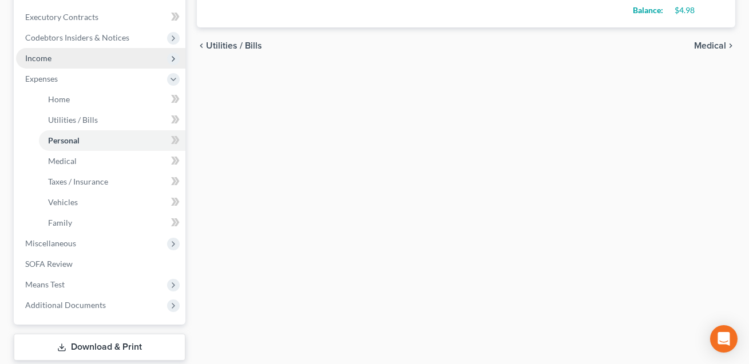
type input "150.00"
click at [51, 55] on span "Income" at bounding box center [100, 58] width 169 height 21
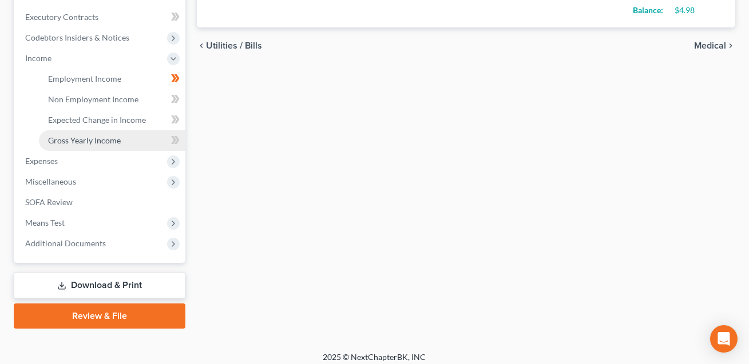
click at [93, 140] on span "Gross Yearly Income" at bounding box center [84, 141] width 73 height 10
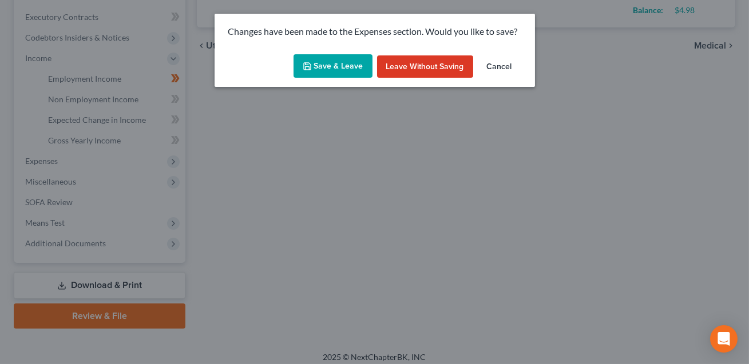
click at [313, 69] on button "Save & Leave" at bounding box center [332, 66] width 79 height 24
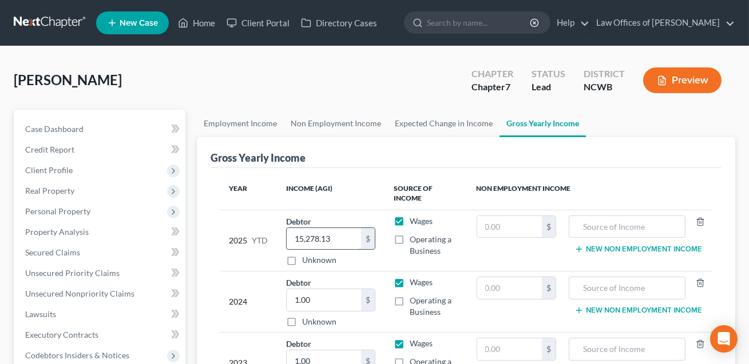
click at [328, 243] on input "15,278.13" at bounding box center [324, 239] width 74 height 22
type input "24,506.23"
click at [38, 51] on div "[PERSON_NAME] Upgraded Chapter Chapter 7 Status Lead District NCWB Preview Peti…" at bounding box center [374, 358] width 749 height 624
click at [316, 297] on input "1.00" at bounding box center [324, 300] width 74 height 22
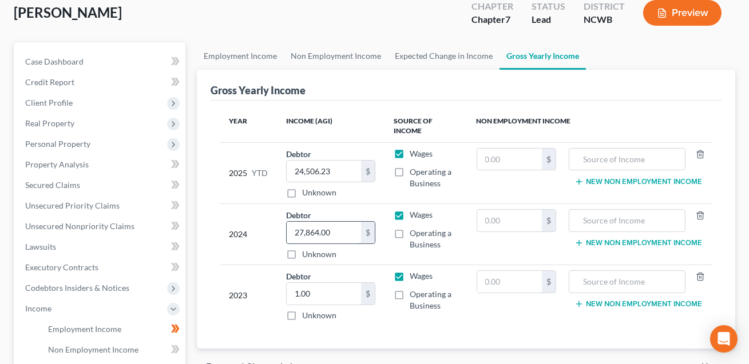
scroll to position [160, 0]
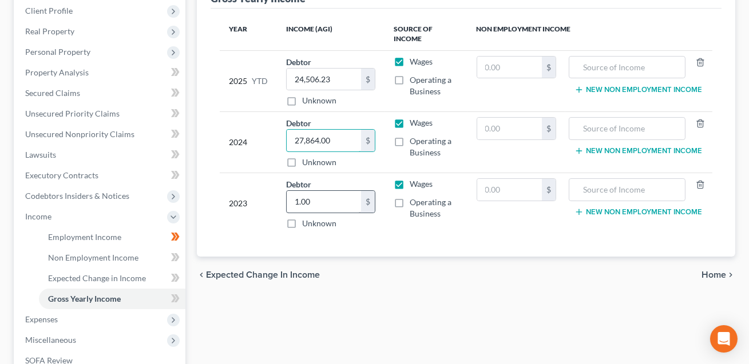
type input "27,864.00"
click at [323, 209] on input "1.00" at bounding box center [324, 202] width 74 height 22
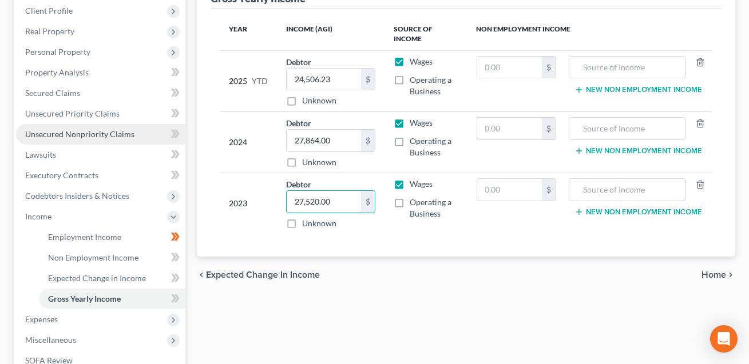
type input "27,520.00"
click at [79, 136] on span "Unsecured Nonpriority Claims" at bounding box center [79, 134] width 109 height 10
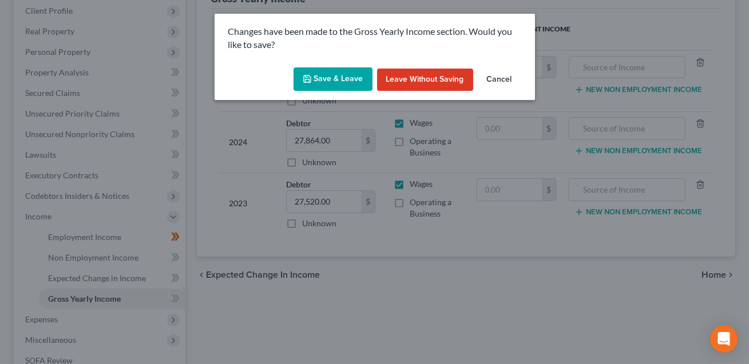
click at [330, 78] on button "Save & Leave" at bounding box center [332, 79] width 79 height 24
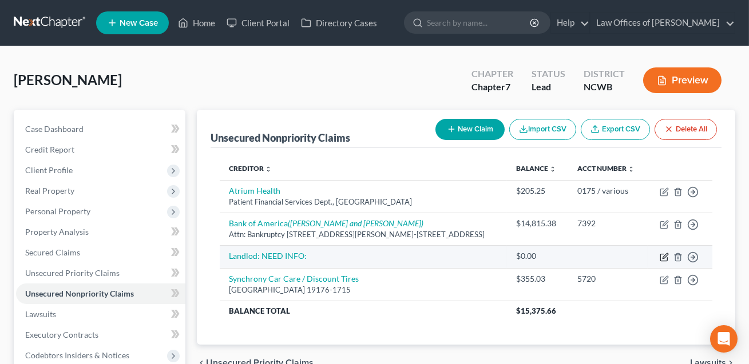
click at [663, 257] on icon "button" at bounding box center [664, 255] width 5 height 5
select select "14"
select select "0"
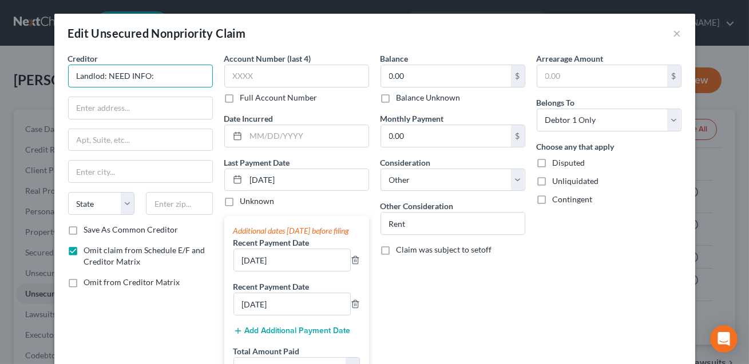
click at [101, 76] on input "Landlod: NEED INFO:" at bounding box center [140, 76] width 145 height 23
drag, startPoint x: 166, startPoint y: 77, endPoint x: 112, endPoint y: 74, distance: 54.4
click at [112, 74] on input "Landlord: NEED INFO:" at bounding box center [140, 76] width 145 height 23
click at [142, 76] on input "Landlord: Stonewiid Apartments" at bounding box center [140, 76] width 145 height 23
click at [195, 76] on input "Landlord: Stonewood Apartments" at bounding box center [140, 76] width 145 height 23
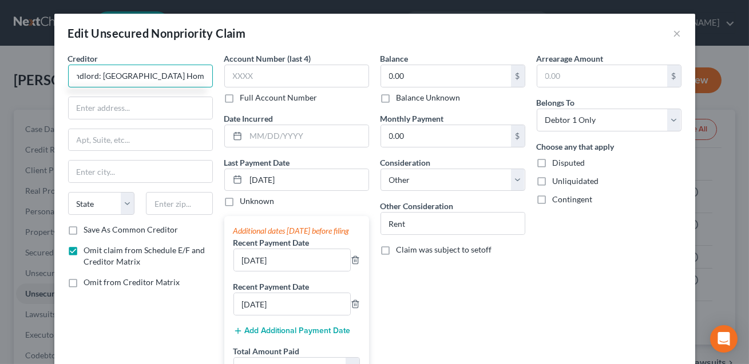
scroll to position [0, 13]
type input "Landlord: [GEOGRAPHIC_DATA] Homes"
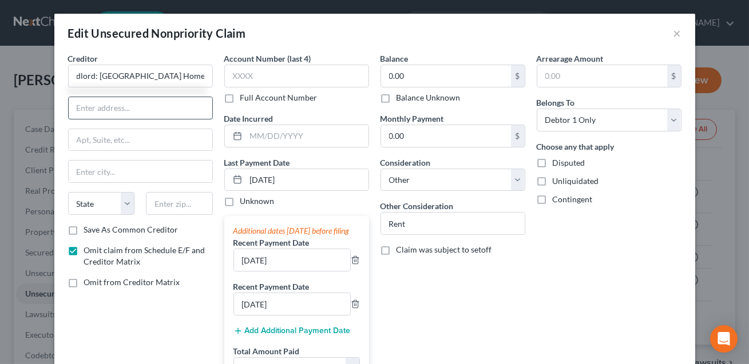
scroll to position [0, 0]
click at [135, 103] on input "text" at bounding box center [141, 108] width 144 height 22
type input "[STREET_ADDRESS]"
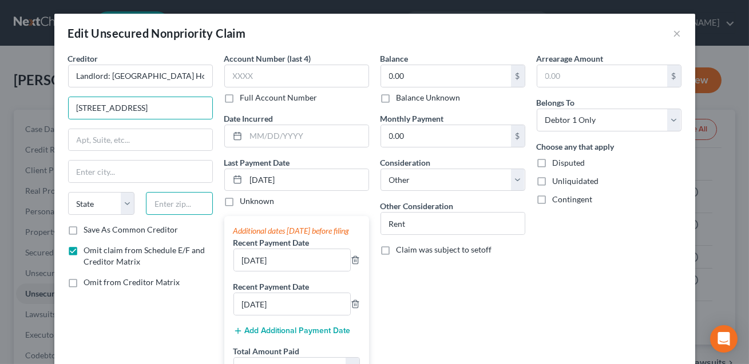
click at [165, 201] on input "text" at bounding box center [179, 203] width 67 height 23
type input "28115"
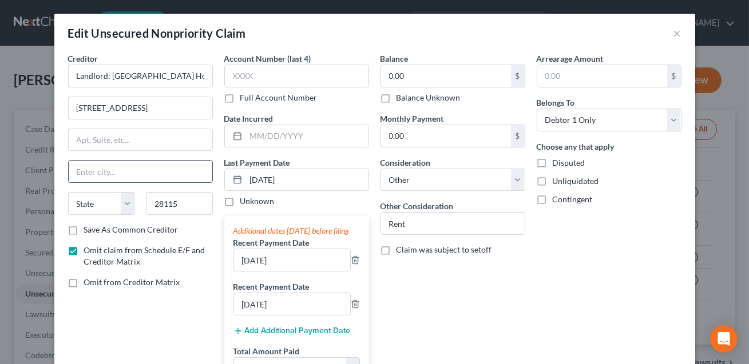
type input "[GEOGRAPHIC_DATA]"
select select "28"
click at [130, 178] on input "[GEOGRAPHIC_DATA]" at bounding box center [141, 172] width 144 height 22
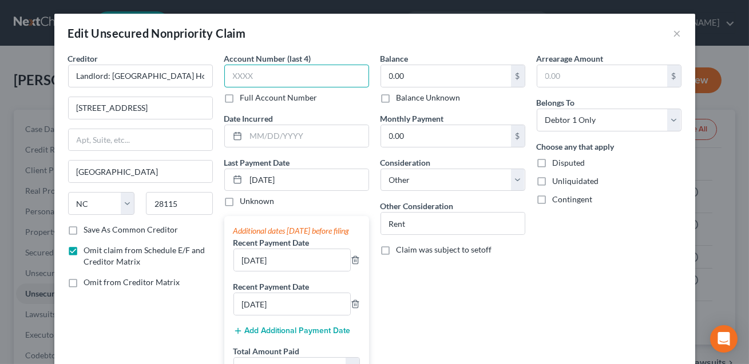
click at [249, 80] on input "text" at bounding box center [296, 76] width 145 height 23
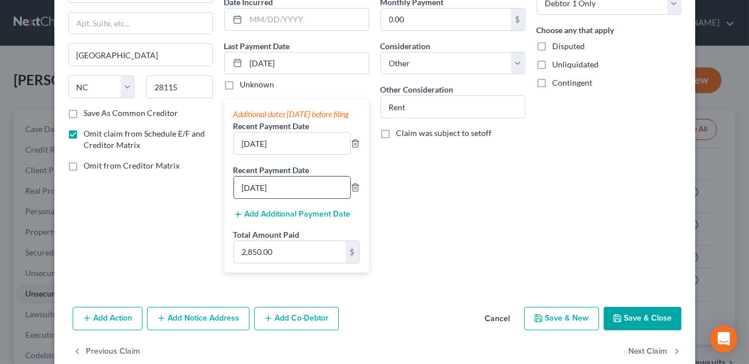
scroll to position [85, 0]
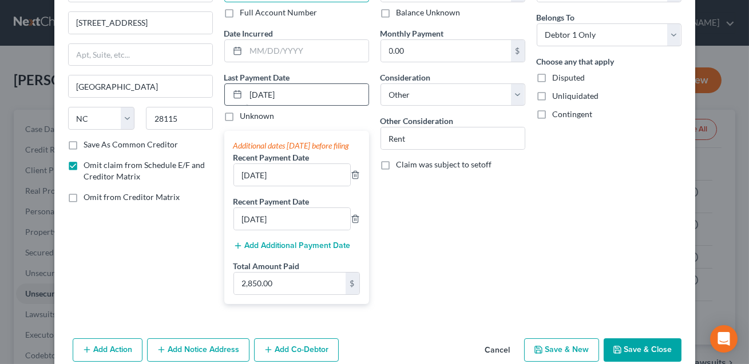
type input "XXXX"
click at [259, 96] on input "[DATE]" at bounding box center [307, 95] width 122 height 22
type input "[DATE]"
click at [248, 186] on input "[DATE]" at bounding box center [292, 175] width 116 height 22
type input "[DATE]"
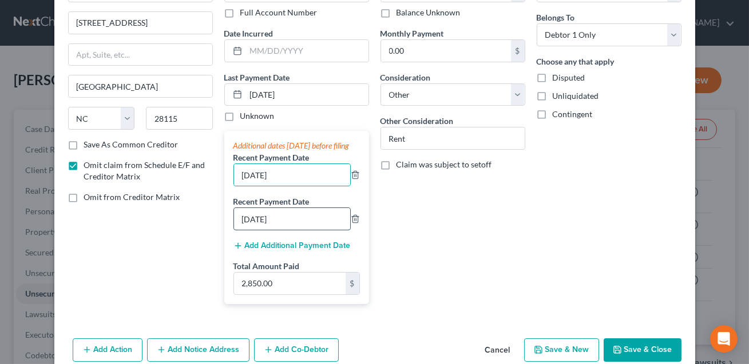
click at [250, 225] on input "[DATE]" at bounding box center [292, 219] width 116 height 22
type input "[DATE]"
